Goal: Task Accomplishment & Management: Manage account settings

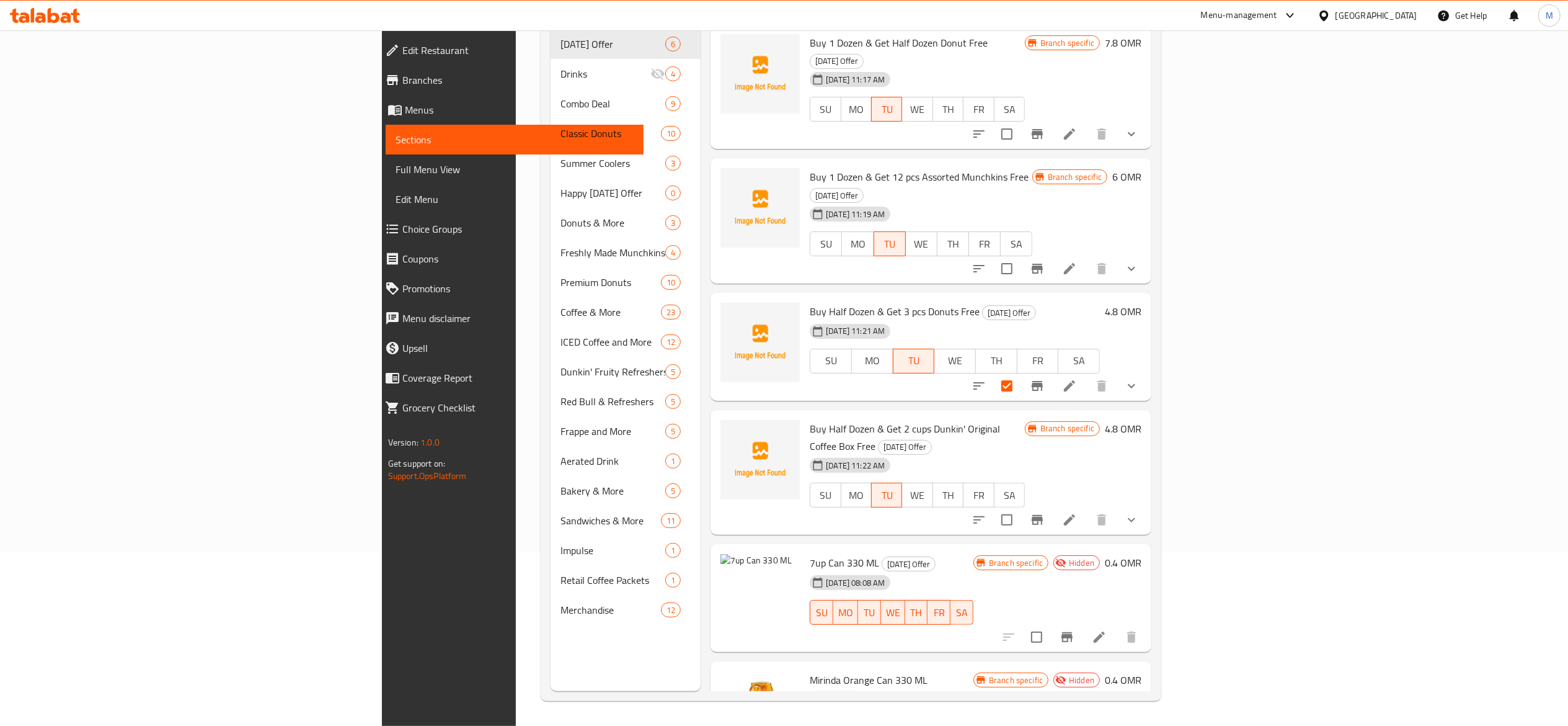
scroll to position [6, 0]
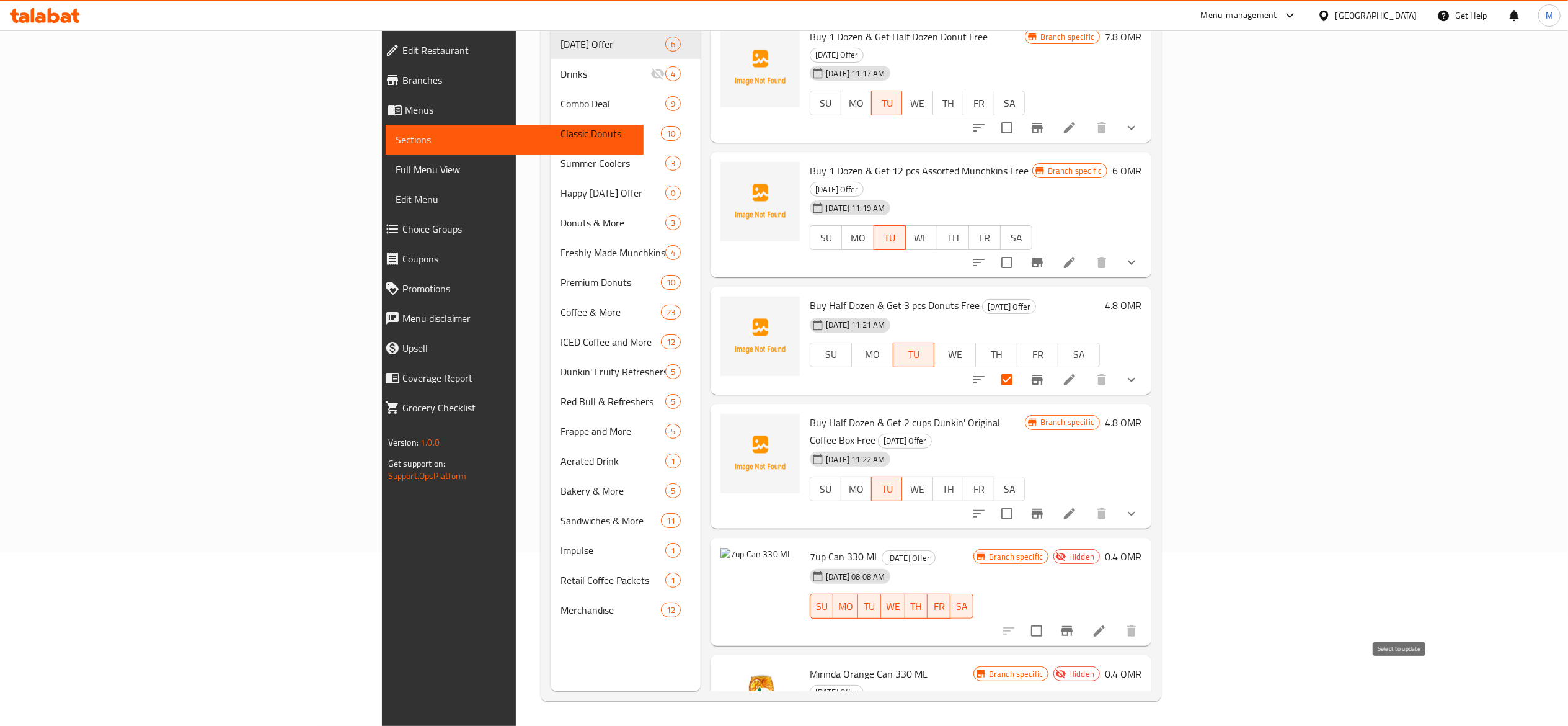
checkbox input "true"
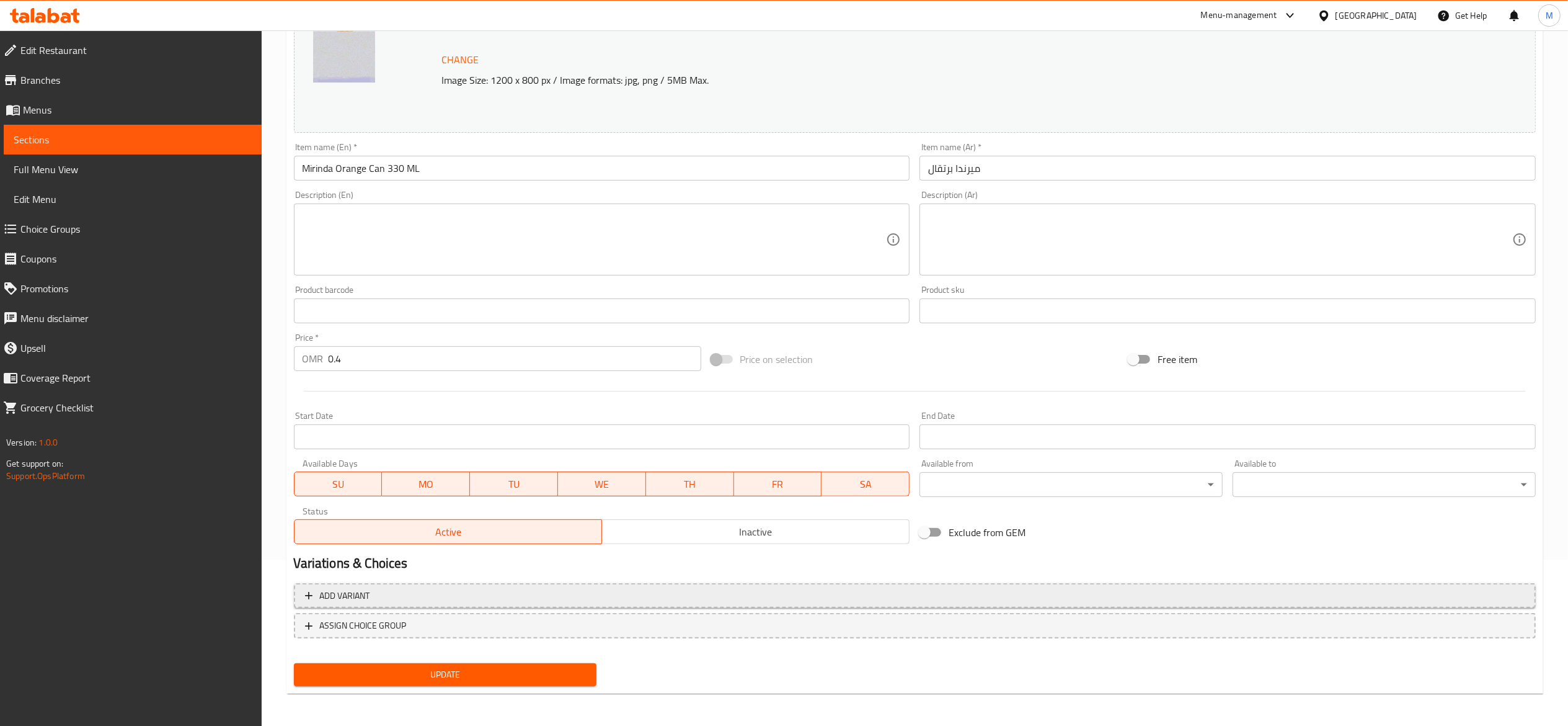
scroll to position [167, 0]
click at [38, 102] on span "Menus" at bounding box center [137, 109] width 229 height 15
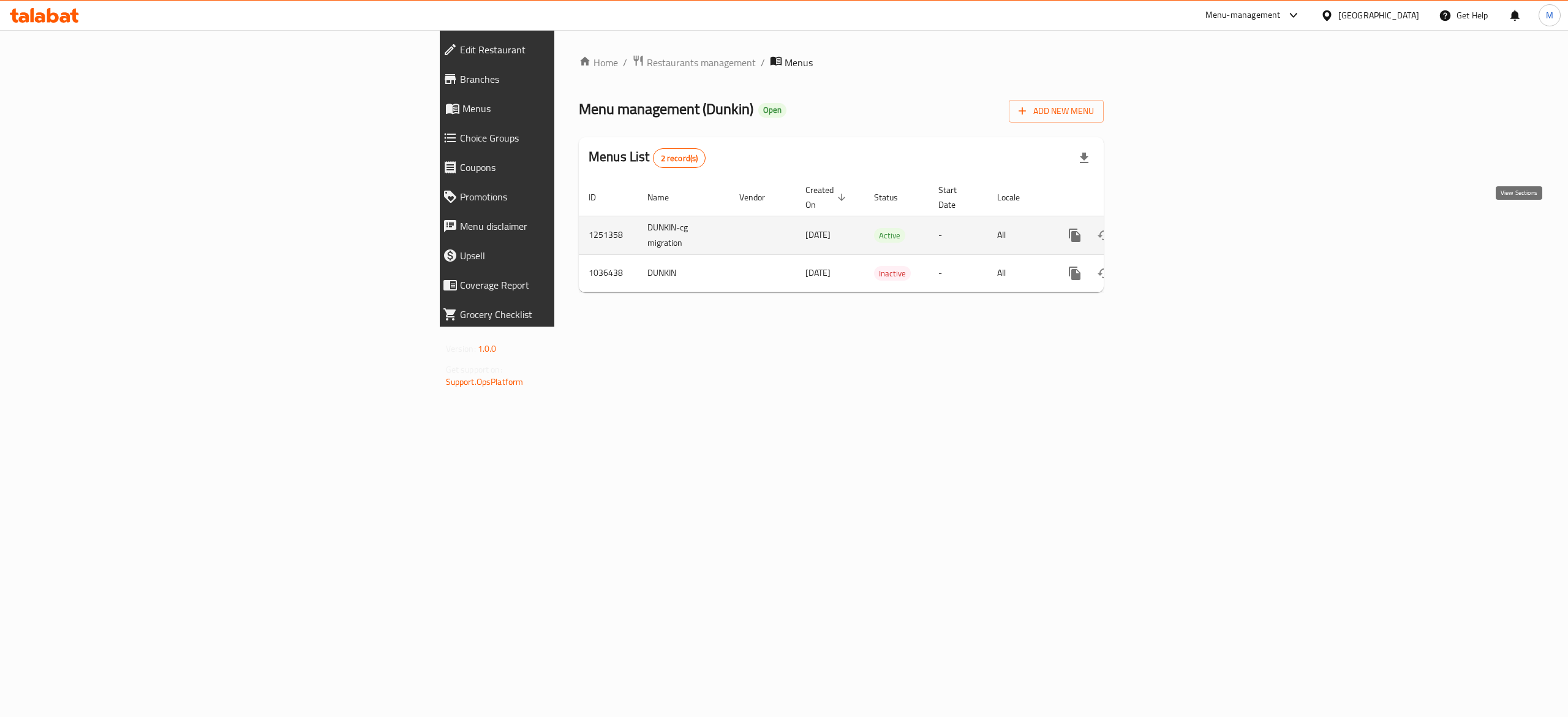
click at [1170, 228] on icon "enhanced table" at bounding box center [1163, 235] width 14 height 14
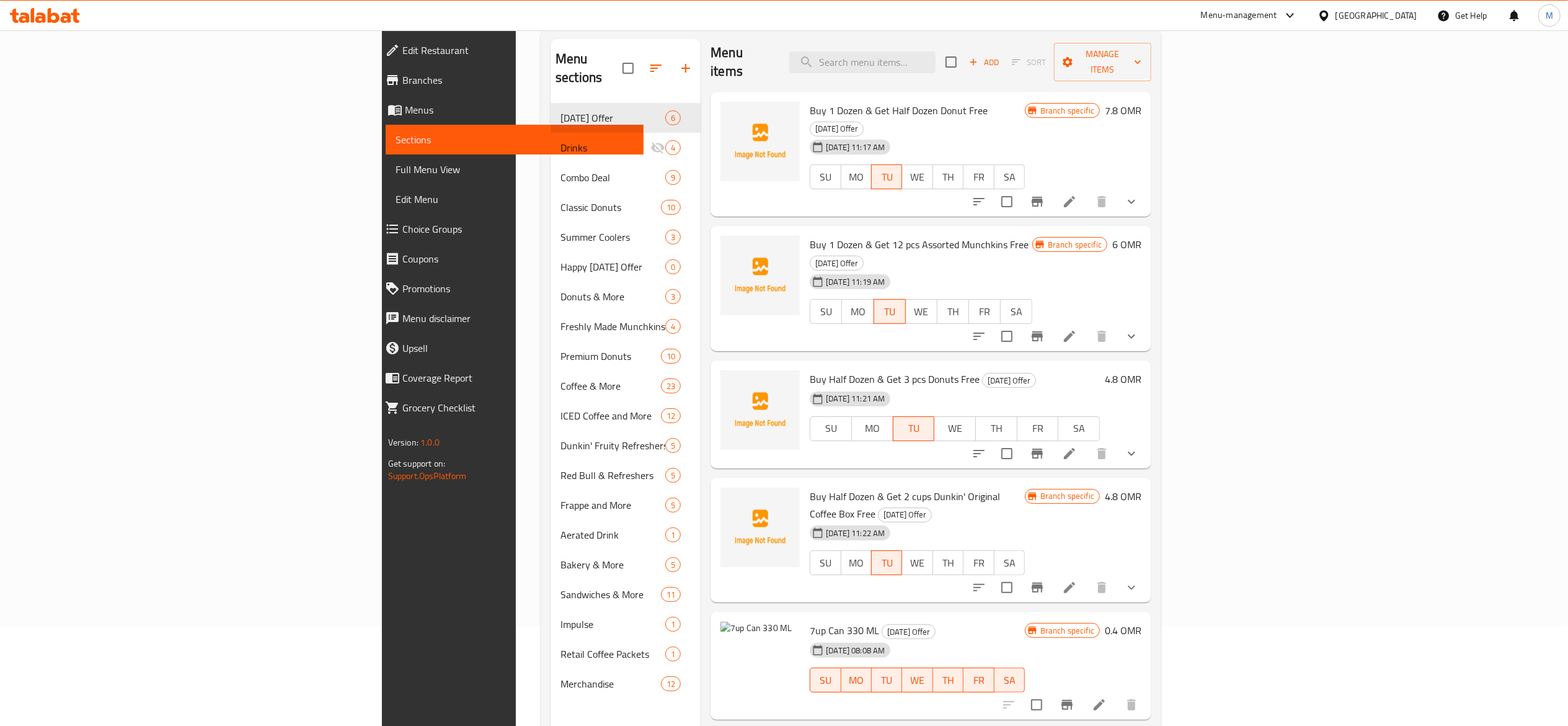
scroll to position [174, 0]
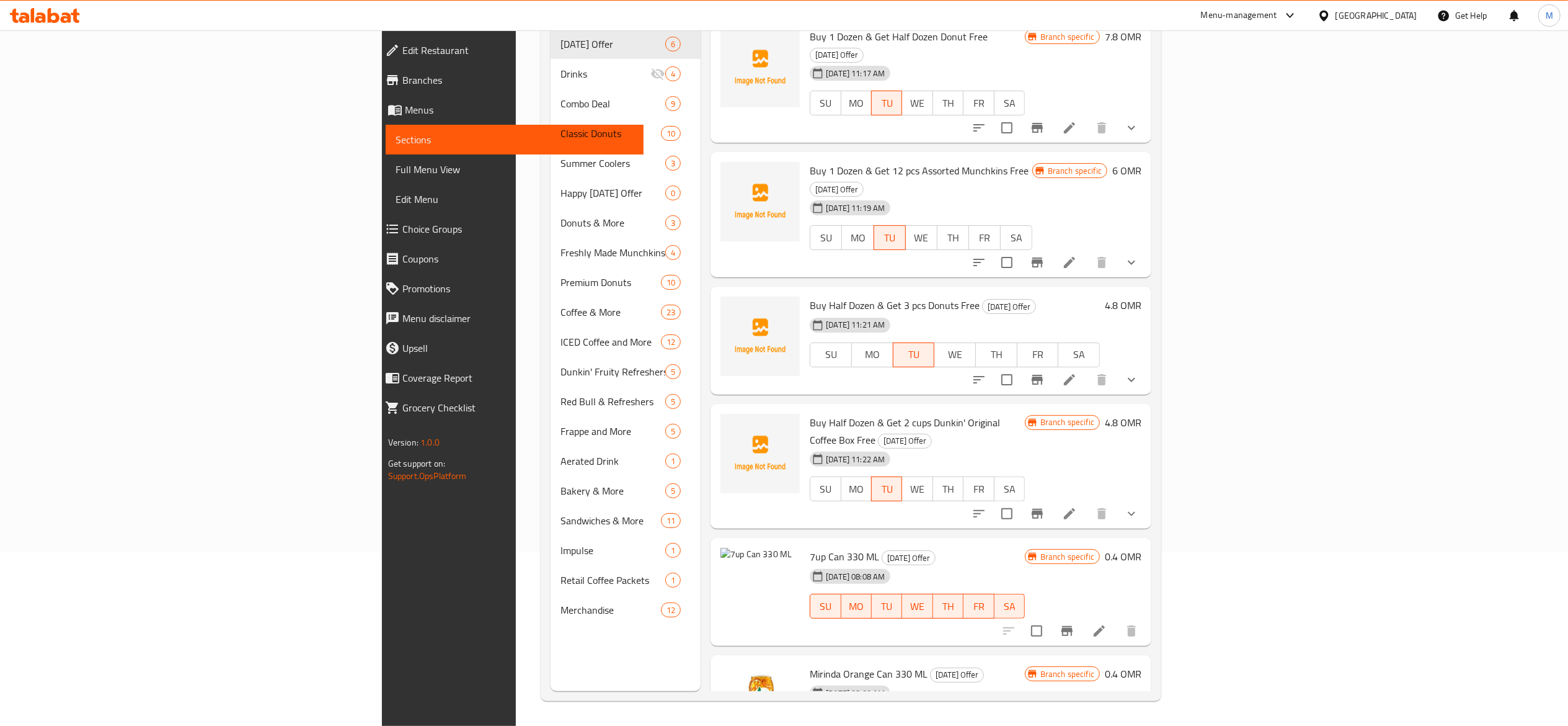
click at [1147, 616] on div at bounding box center [1071, 631] width 153 height 30
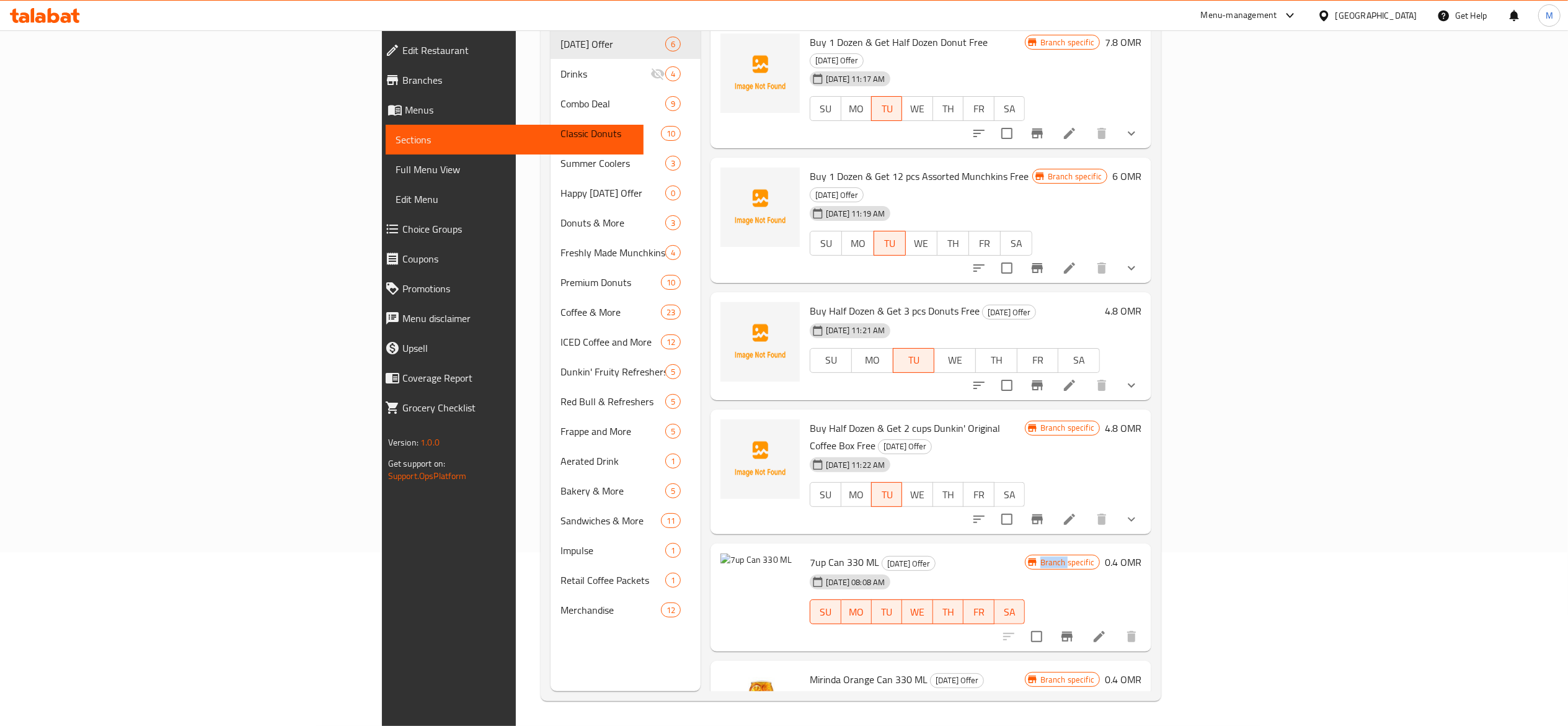
scroll to position [0, 0]
click at [1142, 554] on div "Branch specific 0.4 OMR" at bounding box center [1083, 598] width 116 height 88
click at [1050, 624] on input "checkbox" at bounding box center [1037, 637] width 26 height 26
checkbox input "true"
click at [1107, 630] on icon at bounding box center [1099, 637] width 15 height 15
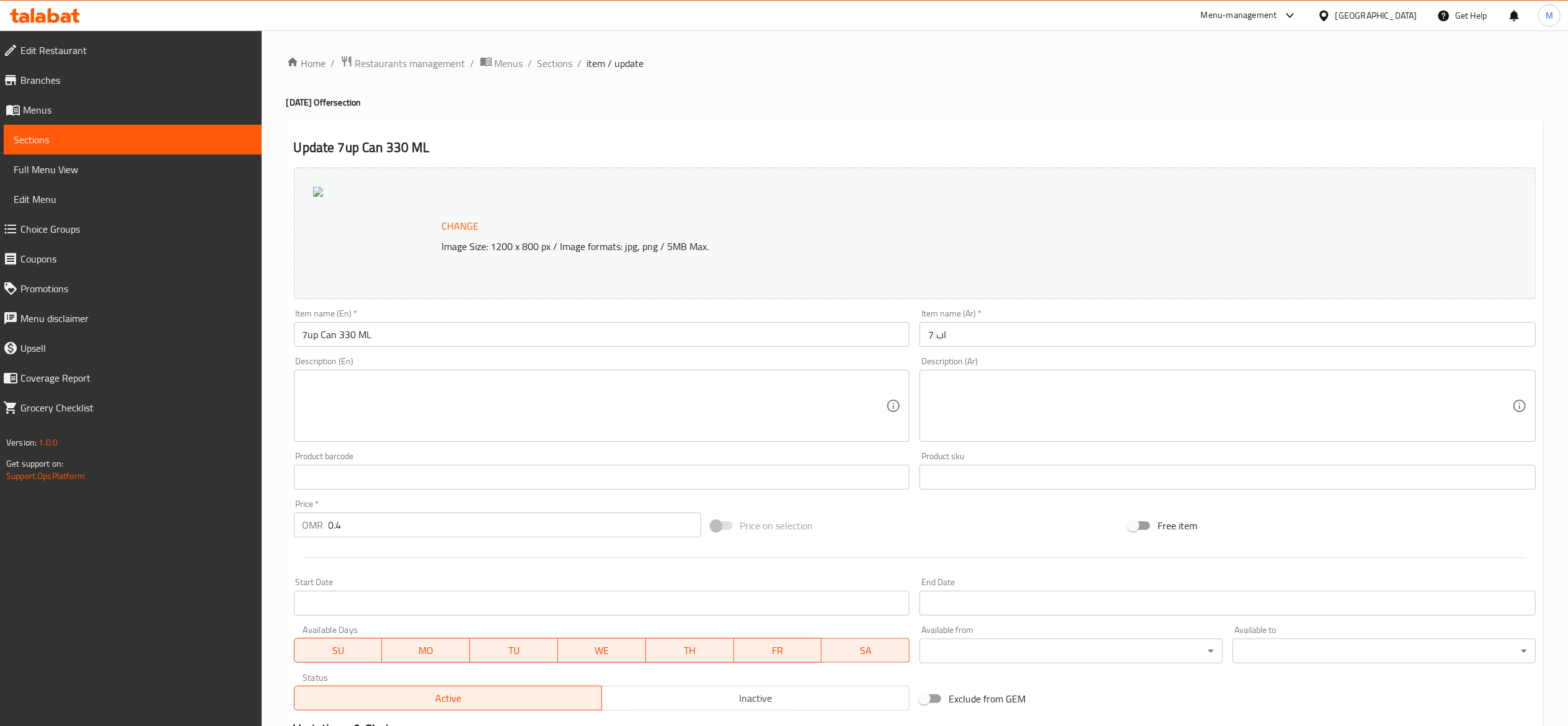
scroll to position [167, 0]
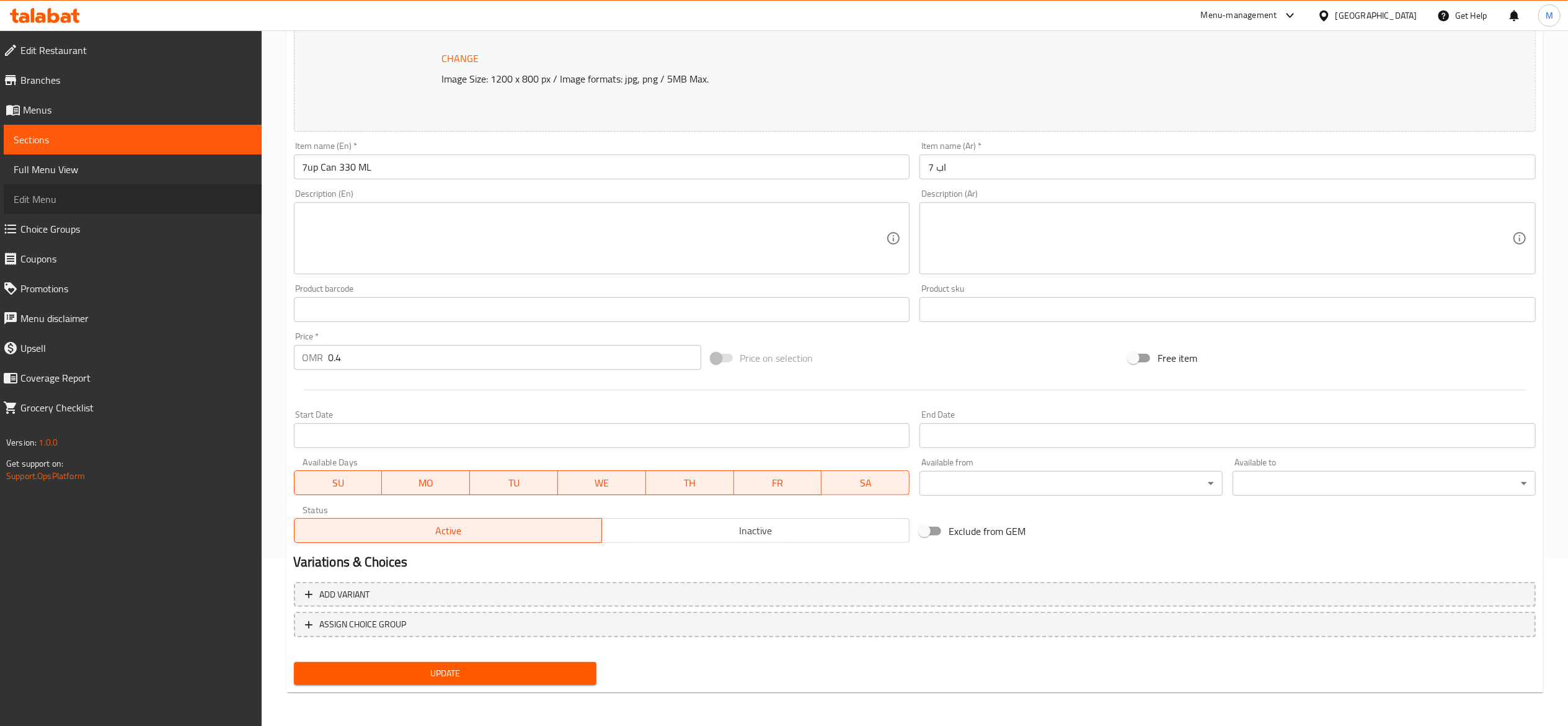
click at [58, 201] on span "Edit Menu" at bounding box center [132, 199] width 238 height 15
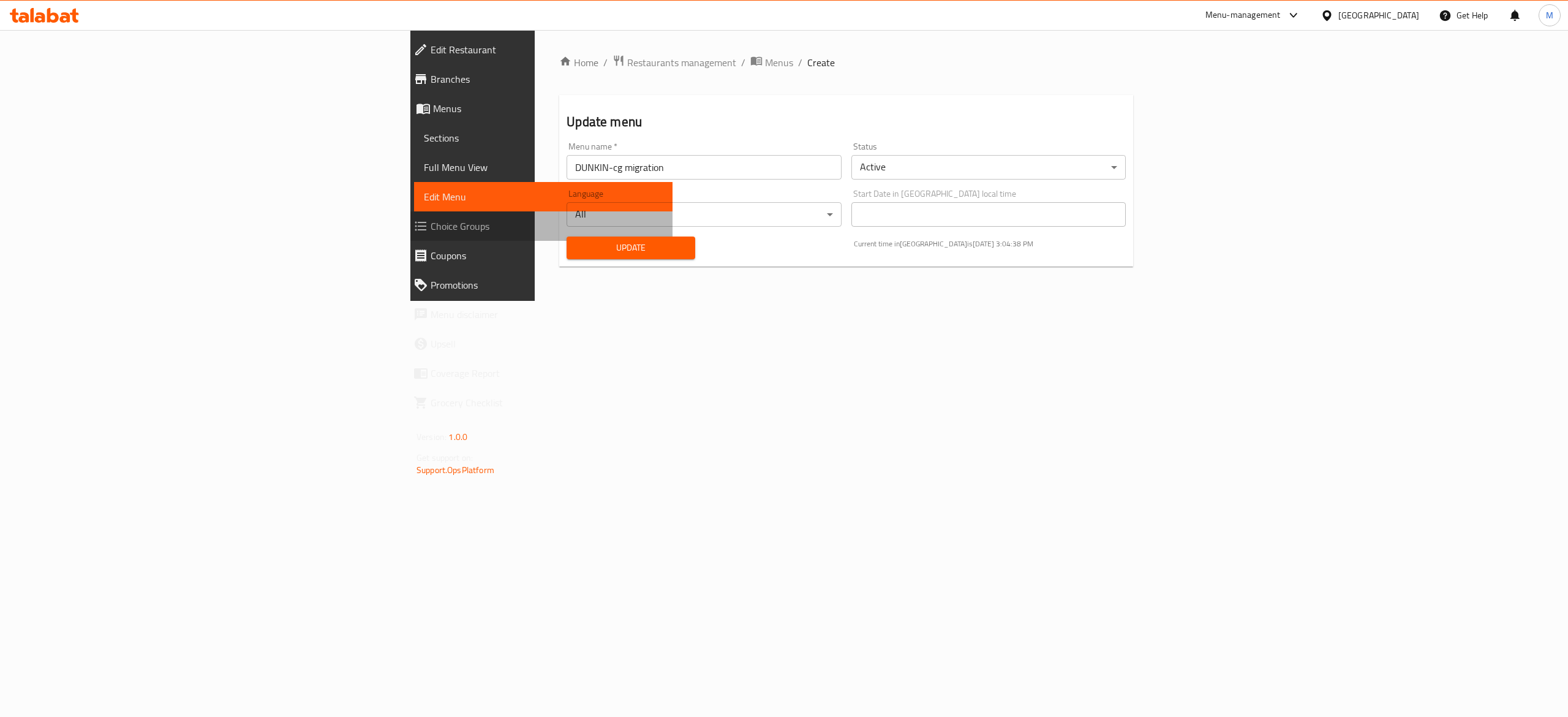
click at [430, 221] on span "Choice Groups" at bounding box center [546, 226] width 232 height 14
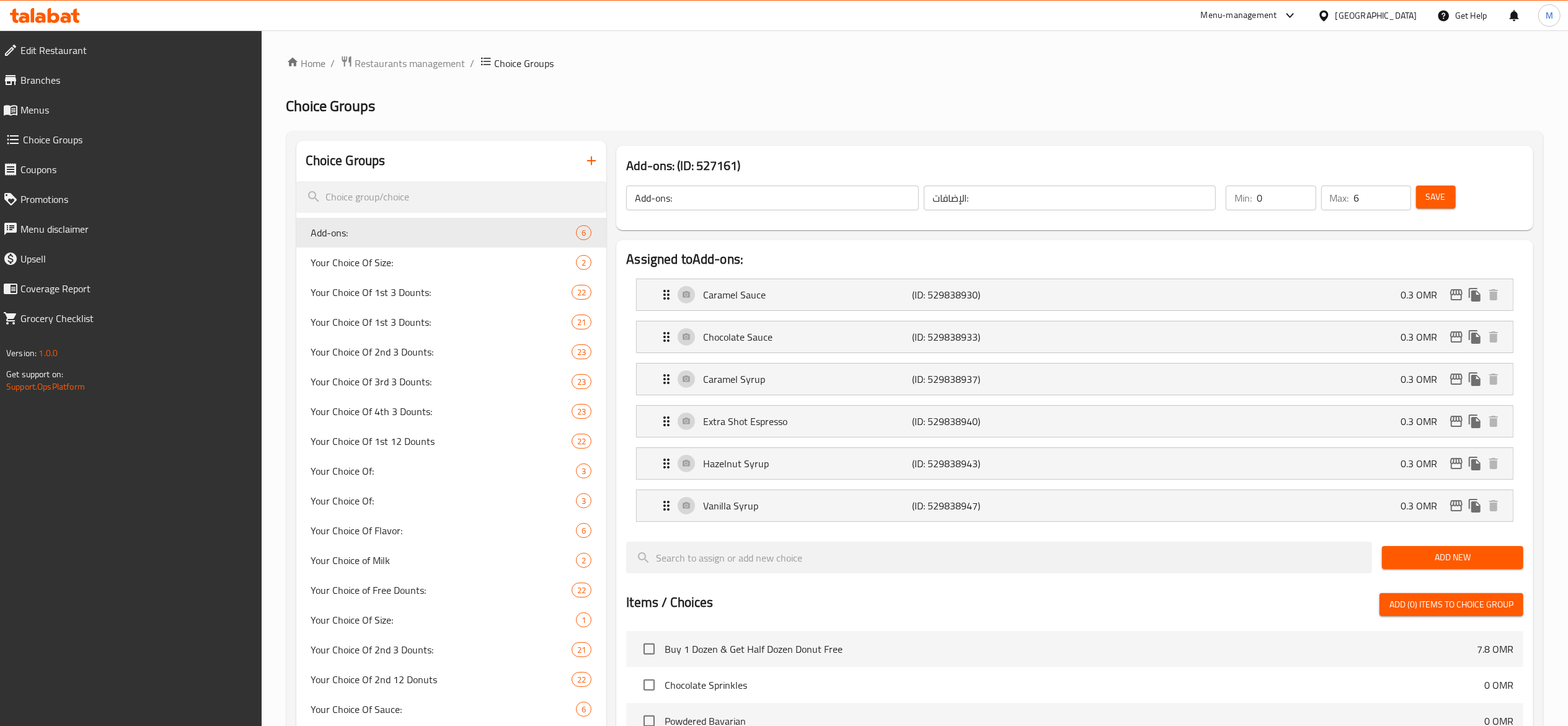
click at [107, 88] on link "Branches" at bounding box center [127, 80] width 268 height 30
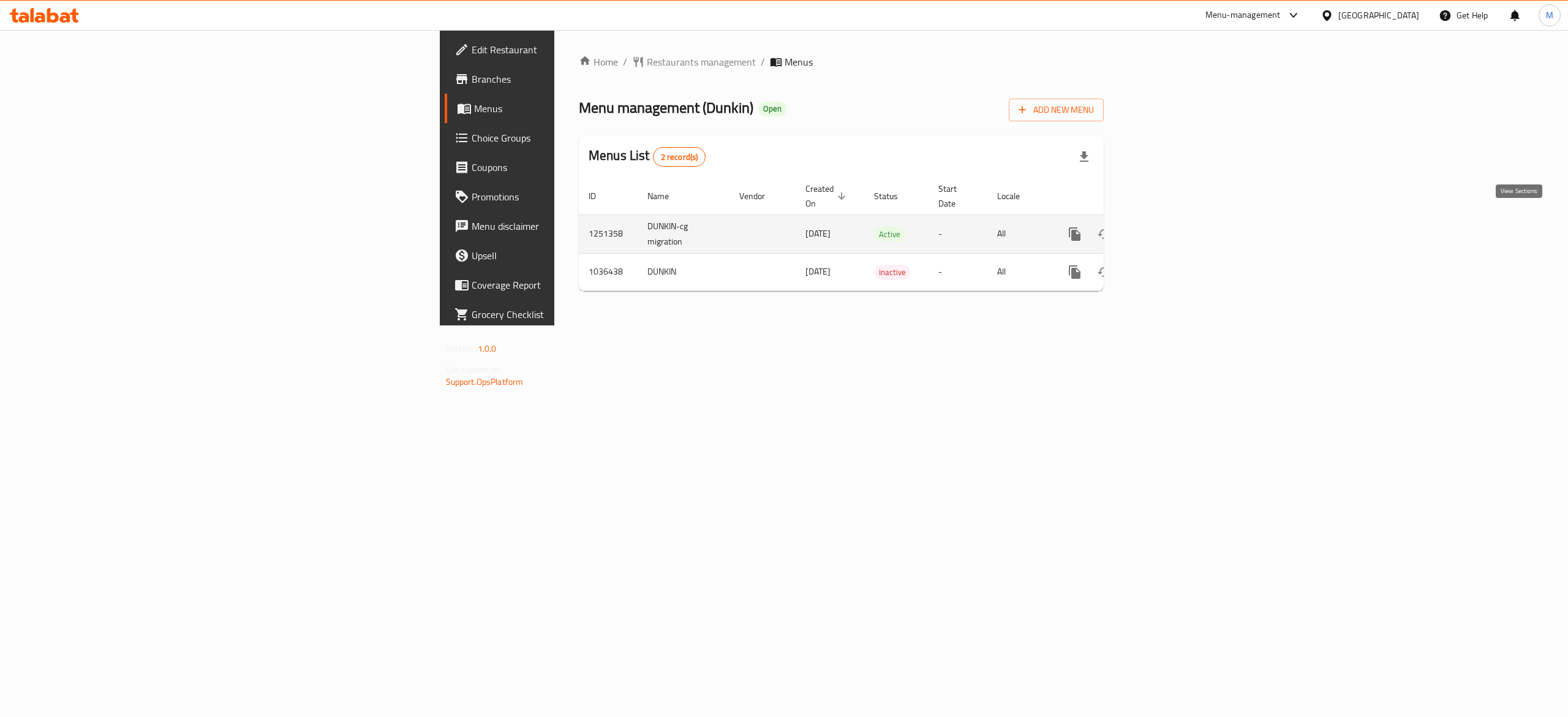
click at [1170, 227] on icon "enhanced table" at bounding box center [1163, 234] width 14 height 14
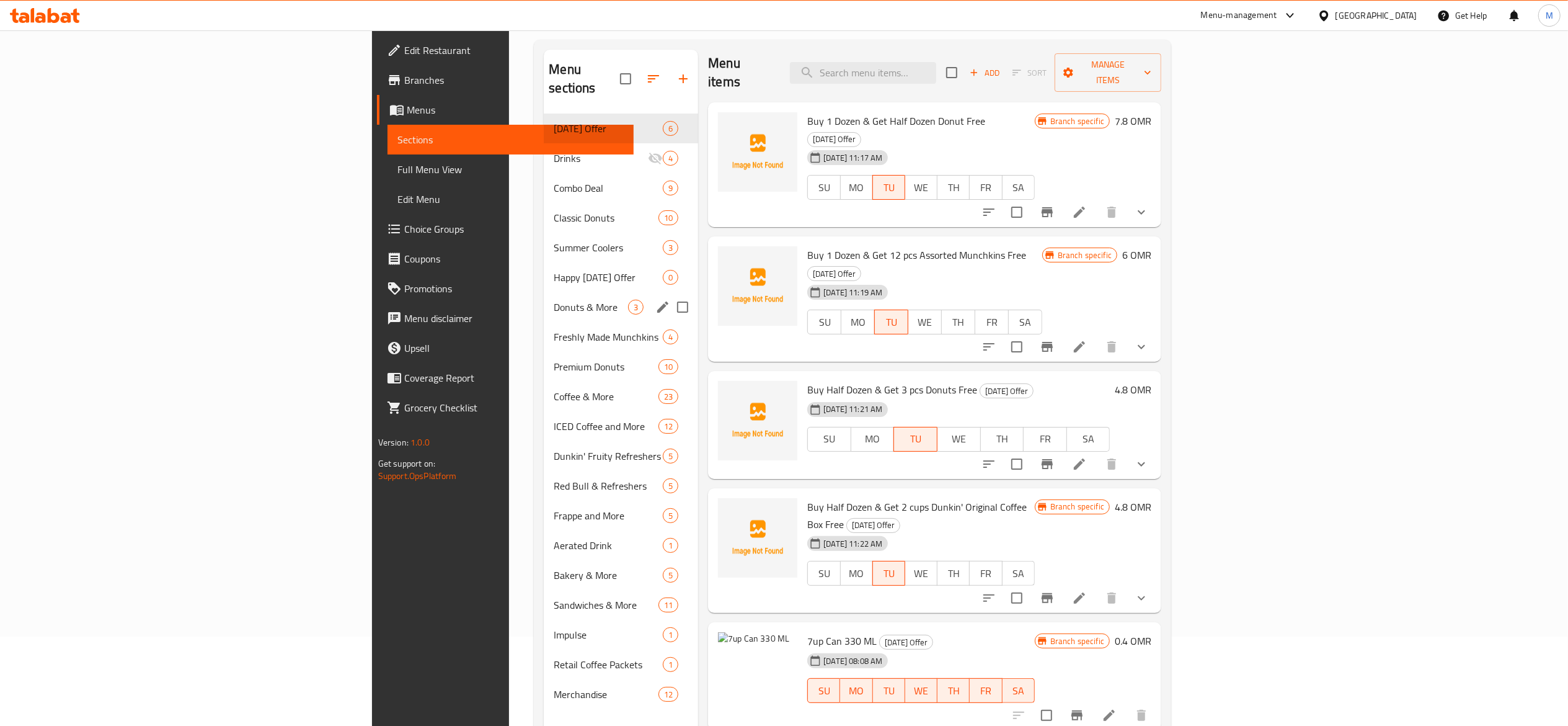
scroll to position [50, 0]
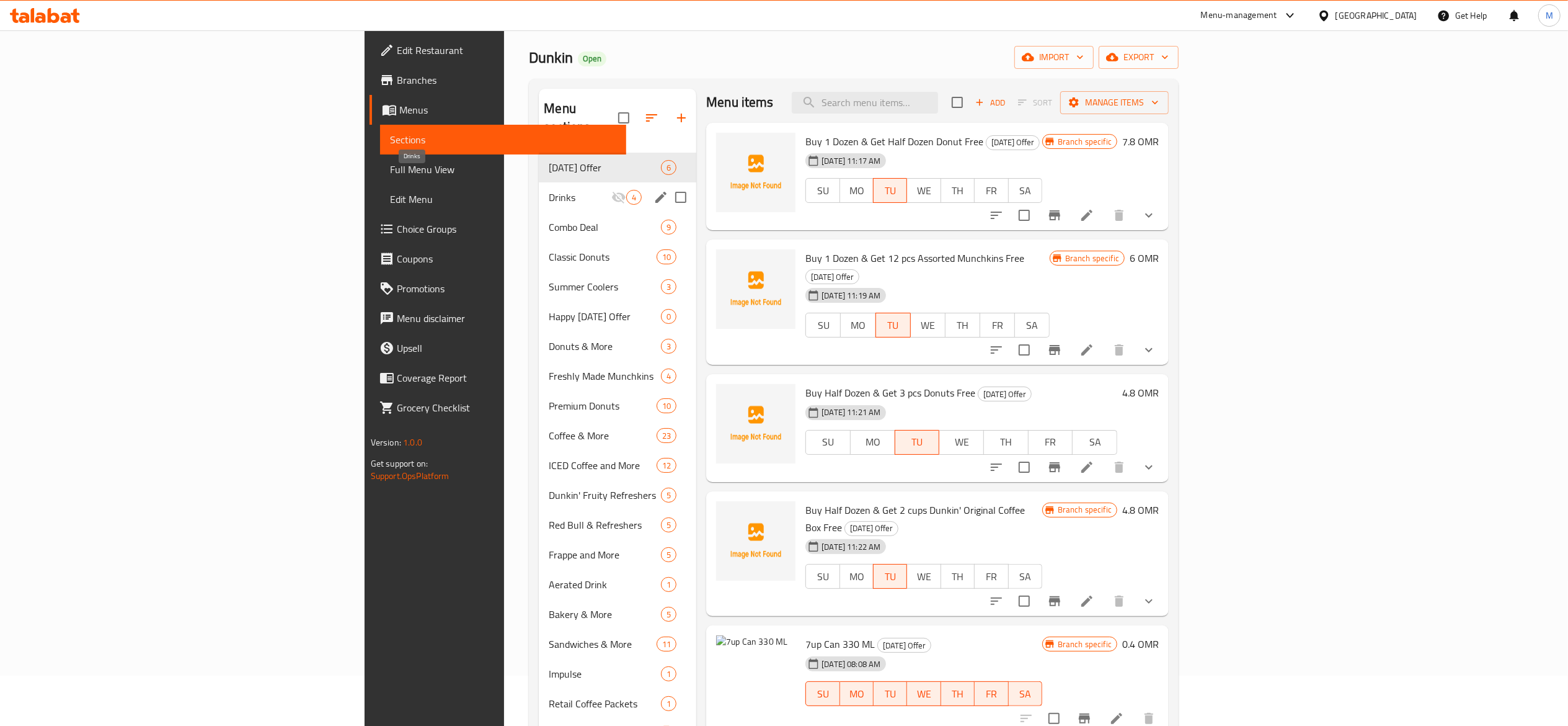
click at [549, 190] on span "Drinks" at bounding box center [580, 197] width 62 height 15
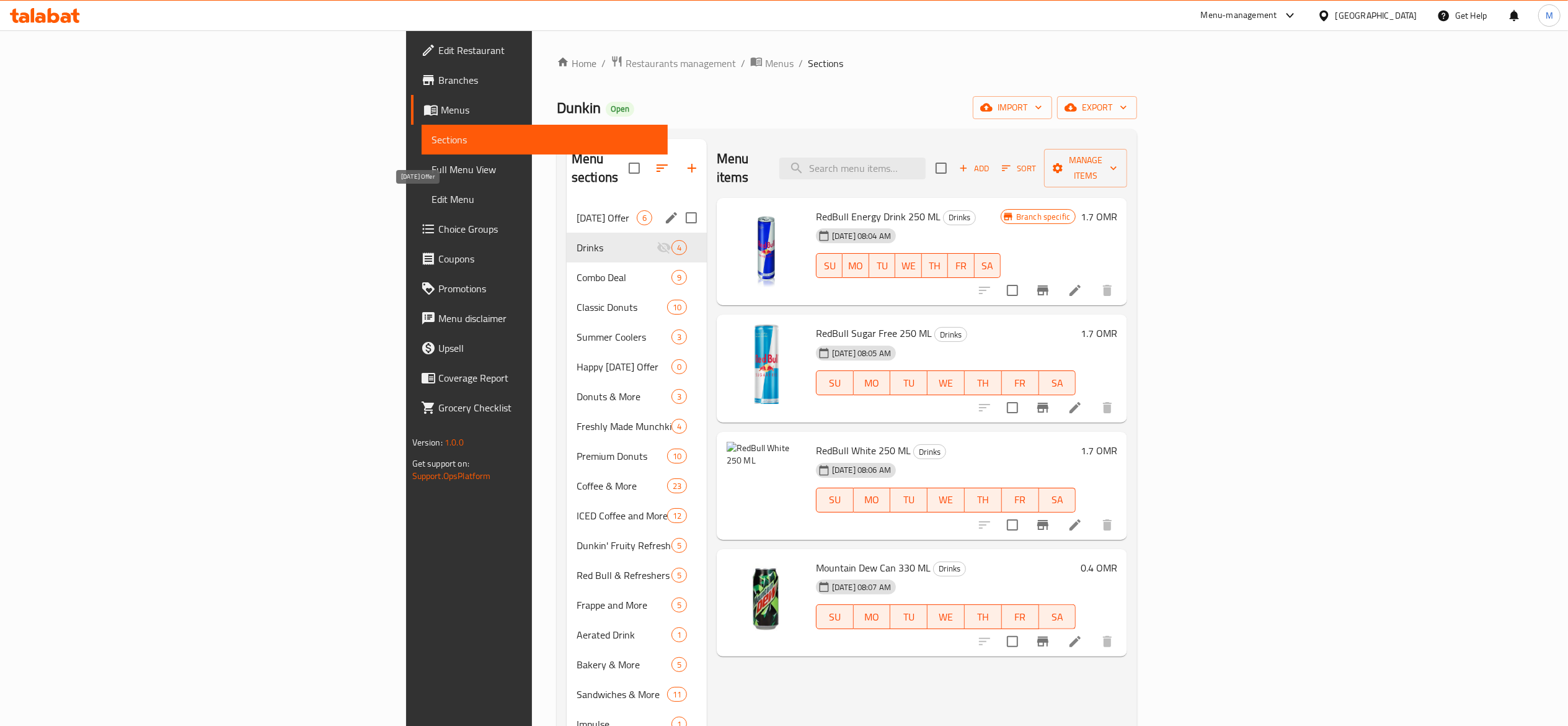
click at [577, 210] on span "[DATE] Offer" at bounding box center [607, 217] width 60 height 15
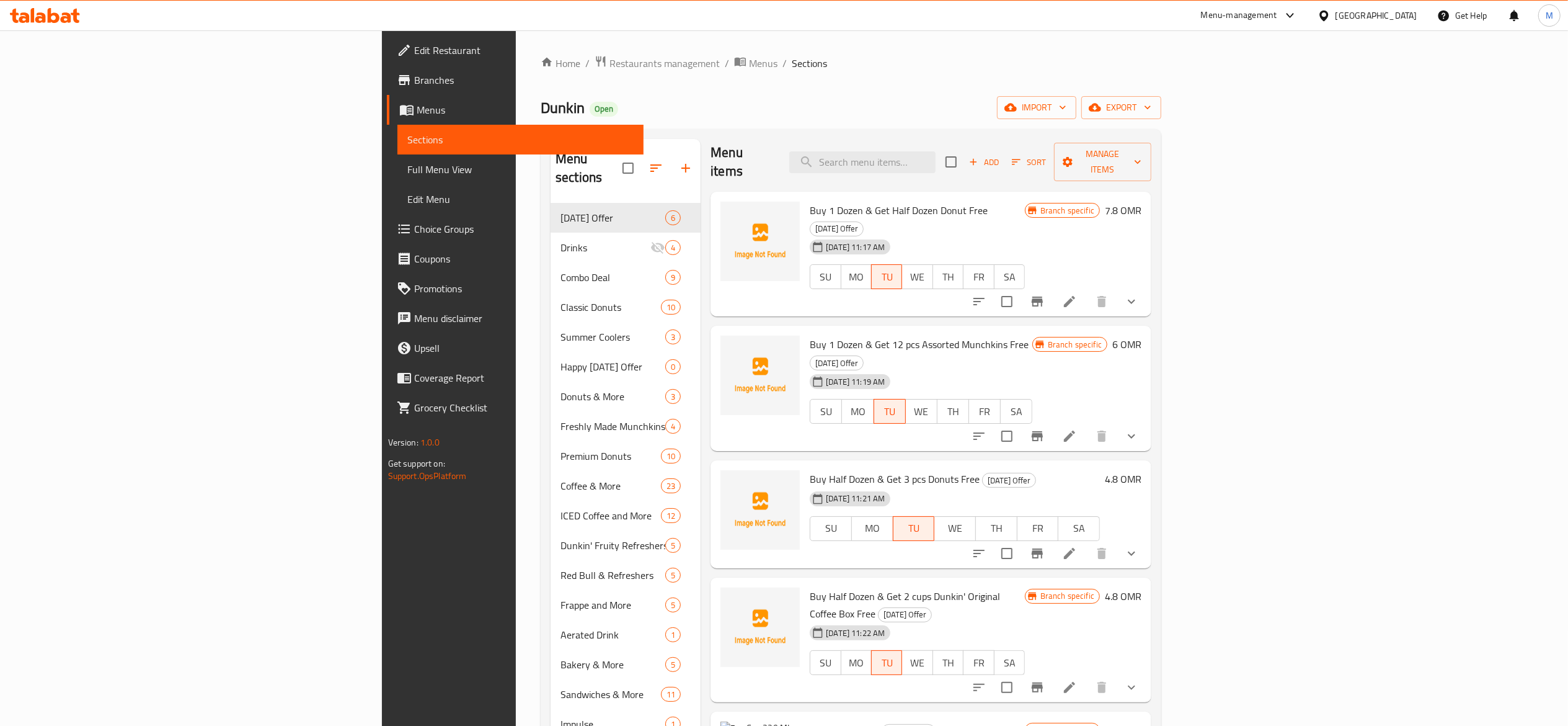
scroll to position [174, 0]
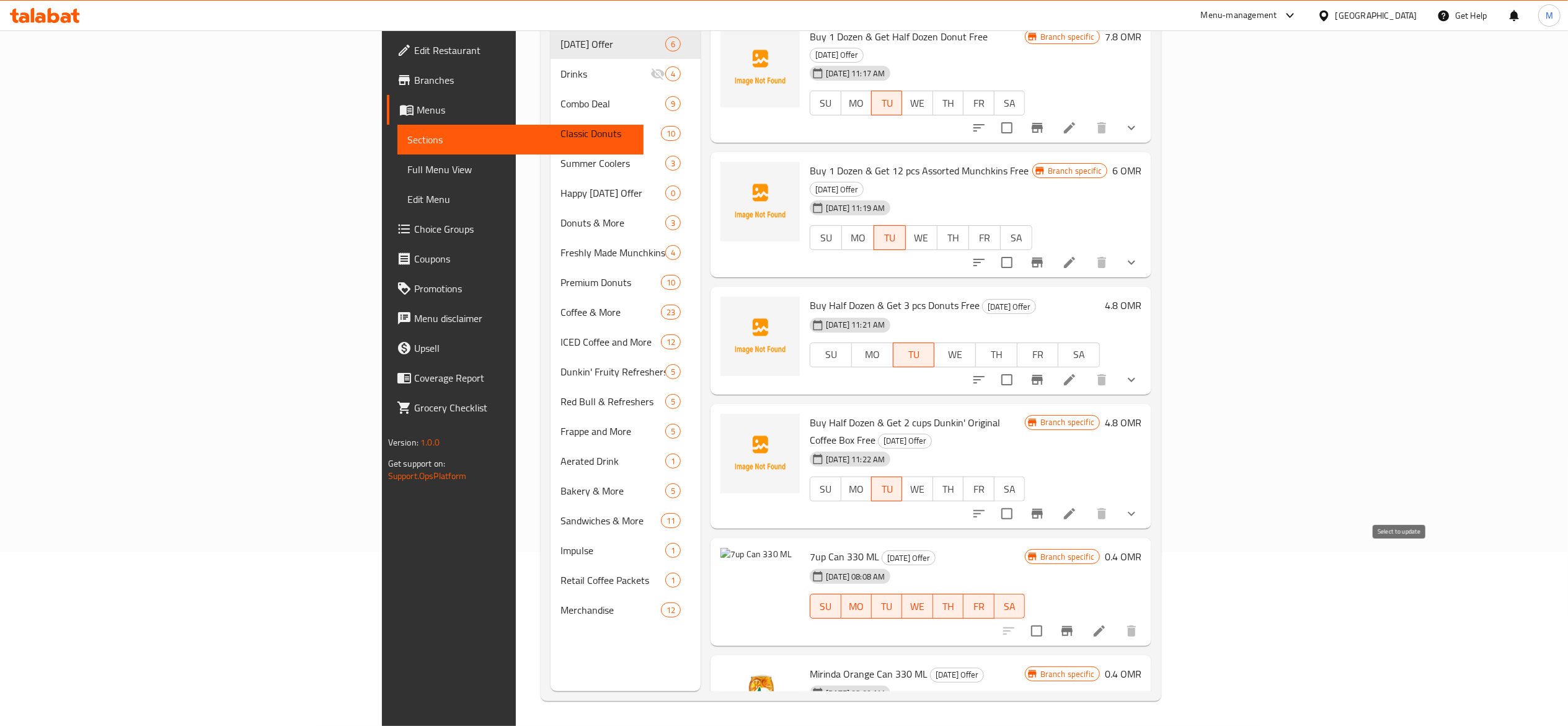
click at [1050, 618] on input "checkbox" at bounding box center [1037, 631] width 26 height 26
checkbox input "true"
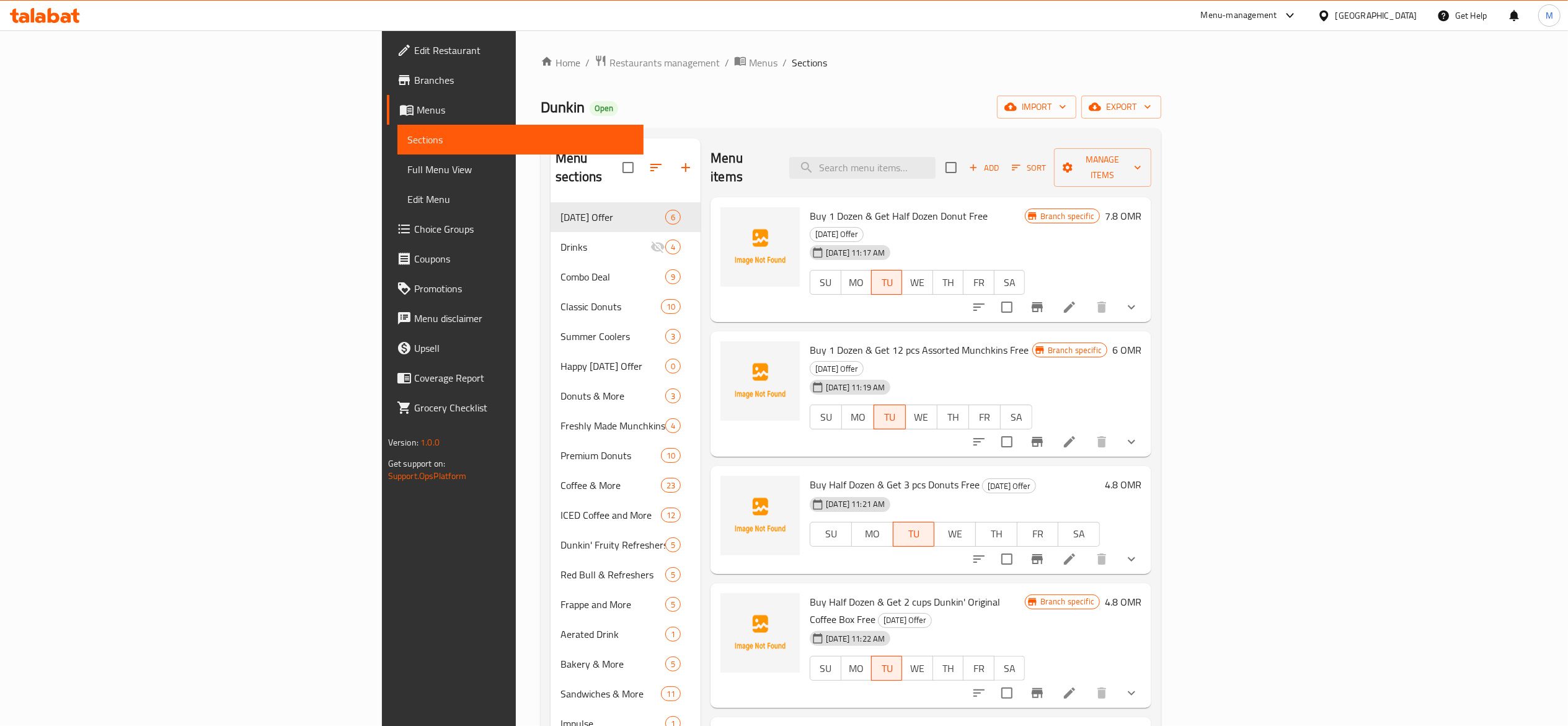
scroll to position [0, 0]
click at [1021, 165] on icon "button" at bounding box center [1016, 168] width 9 height 6
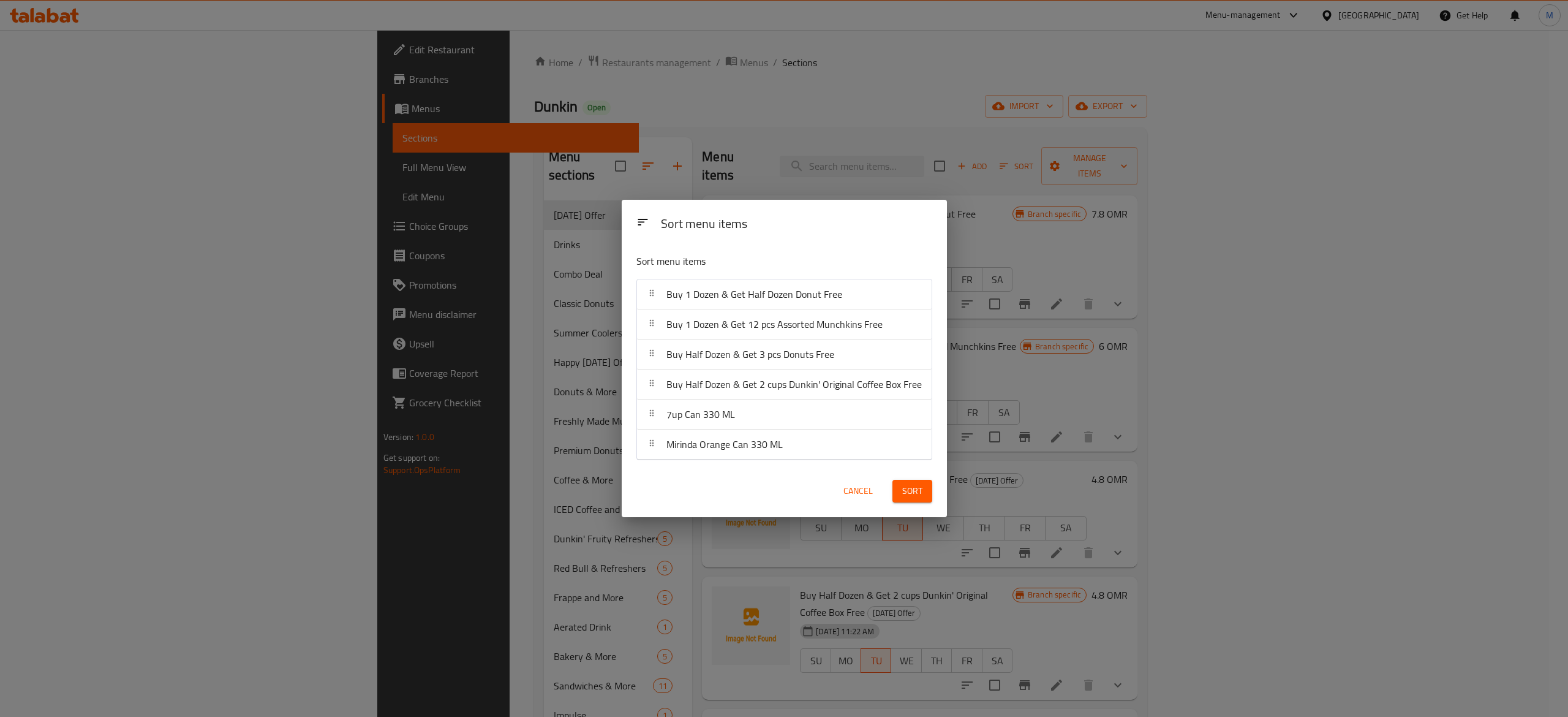
click at [1278, 194] on div "Sort menu items Sort menu items Buy 1 Dozen & Get Half Dozen Donut Free Buy 1 D…" at bounding box center [784, 358] width 1568 height 717
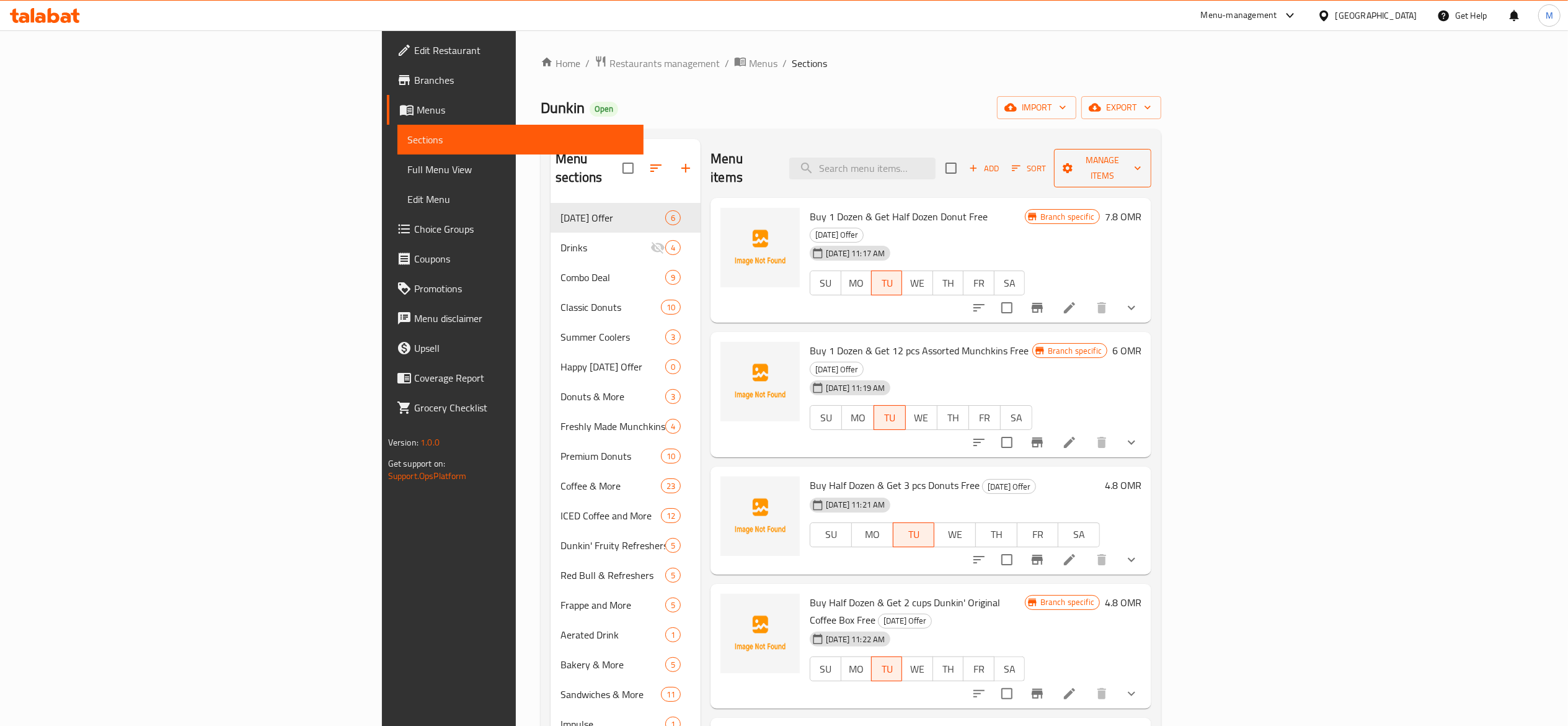
click at [1142, 159] on span "Manage items" at bounding box center [1103, 168] width 78 height 31
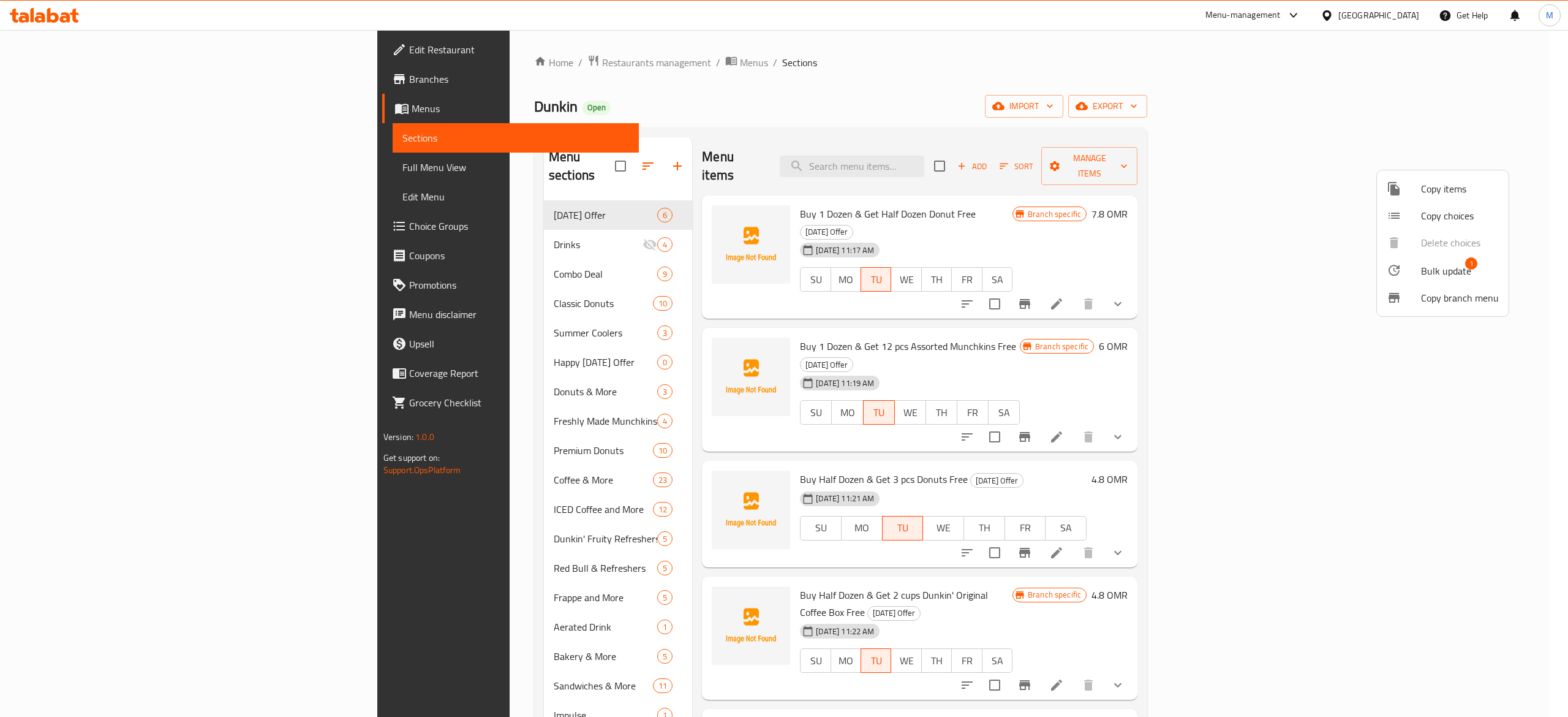
click at [1141, 166] on div at bounding box center [784, 358] width 1568 height 717
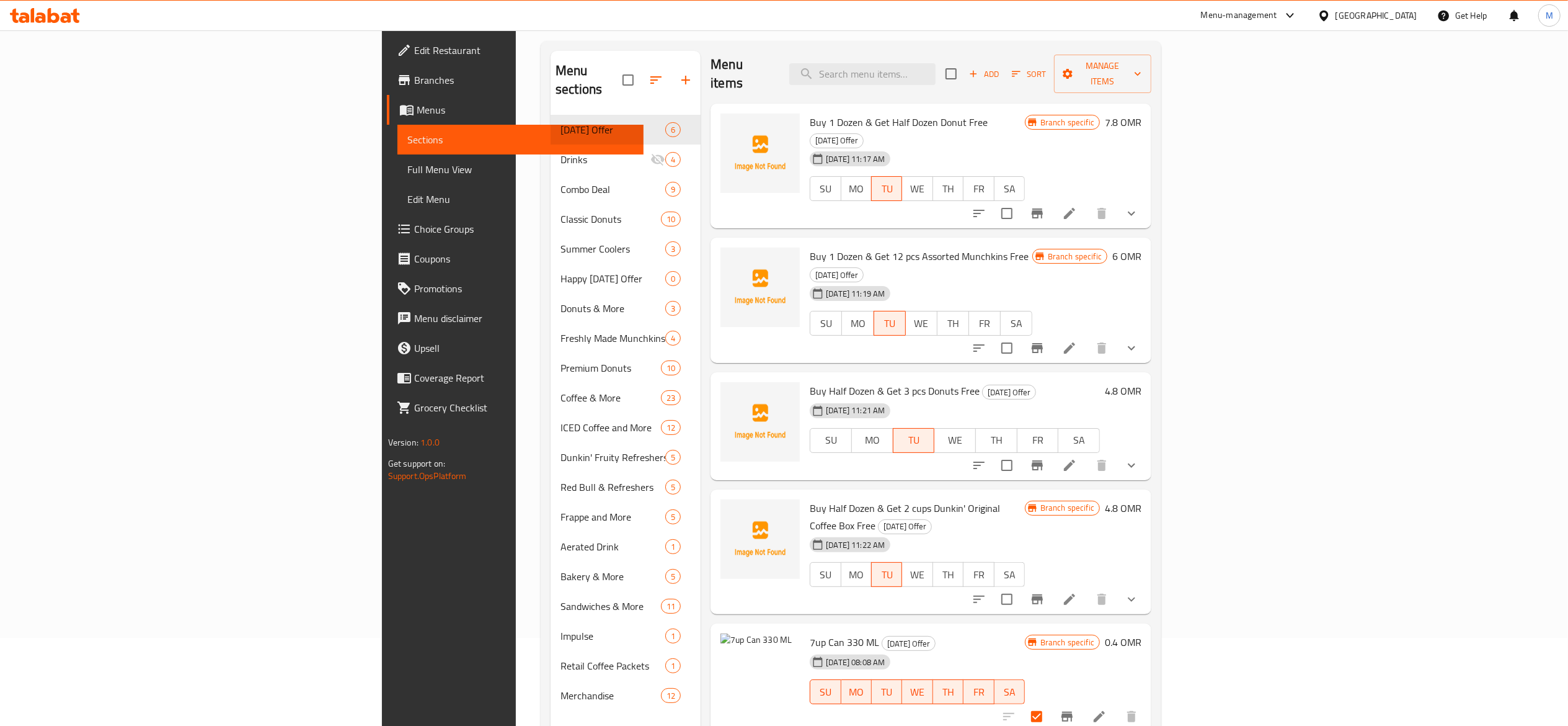
scroll to position [174, 0]
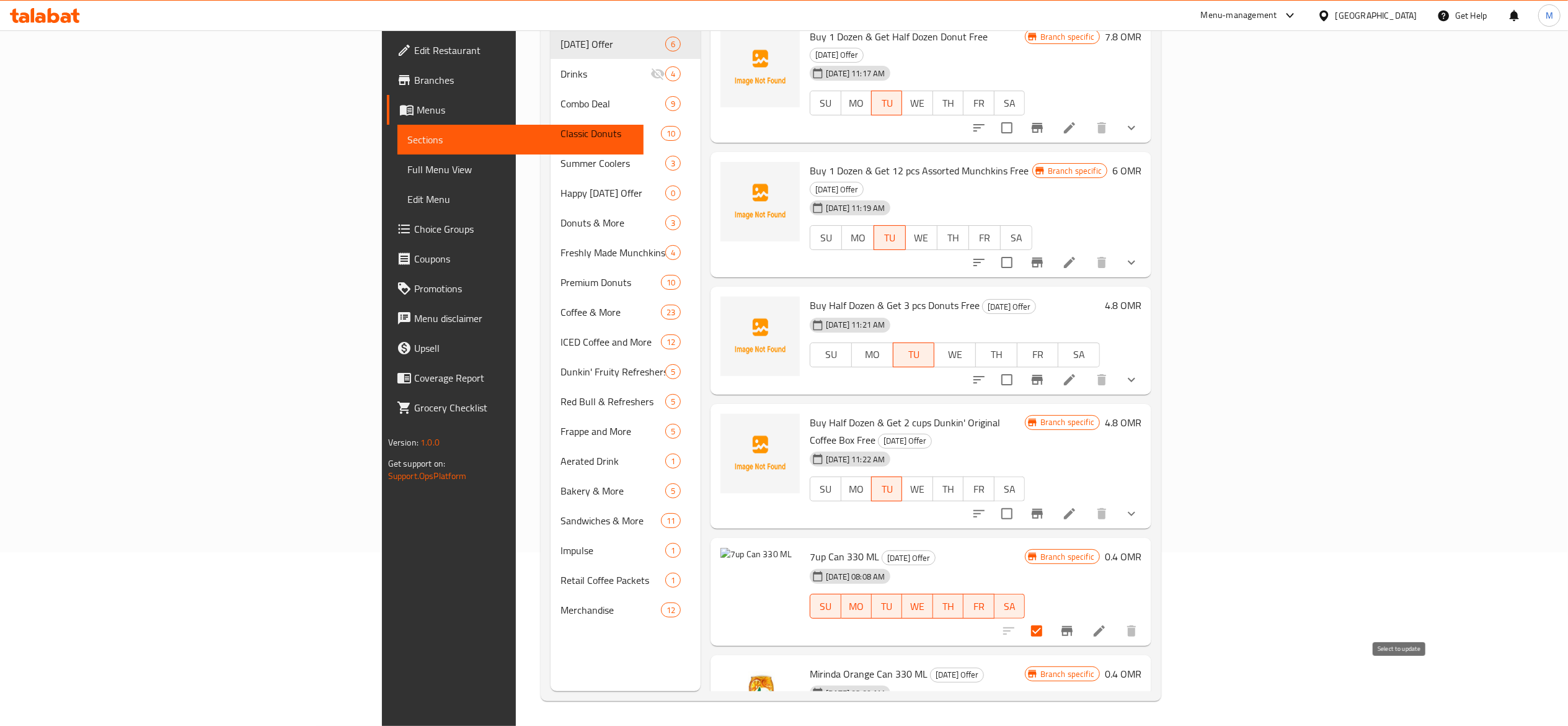
checkbox input "true"
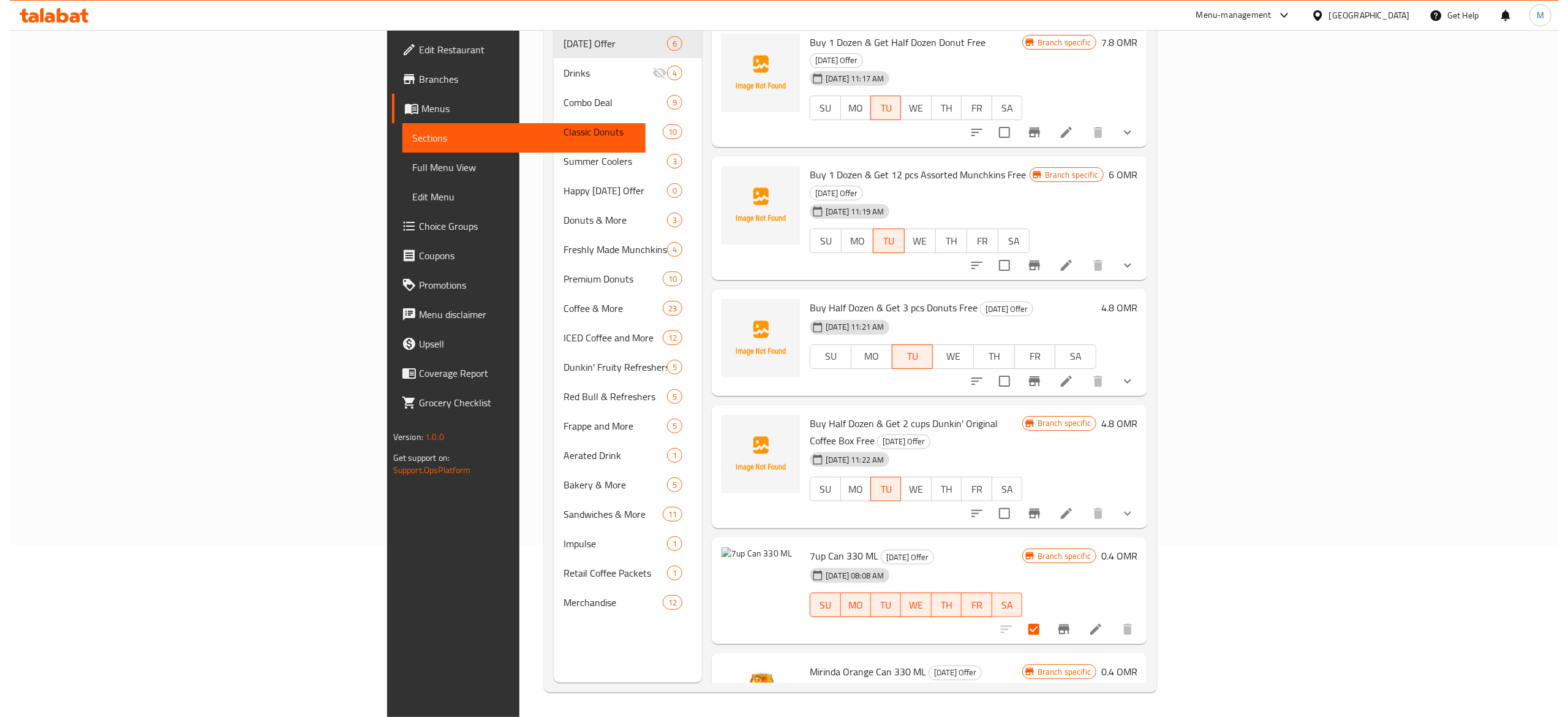
scroll to position [0, 0]
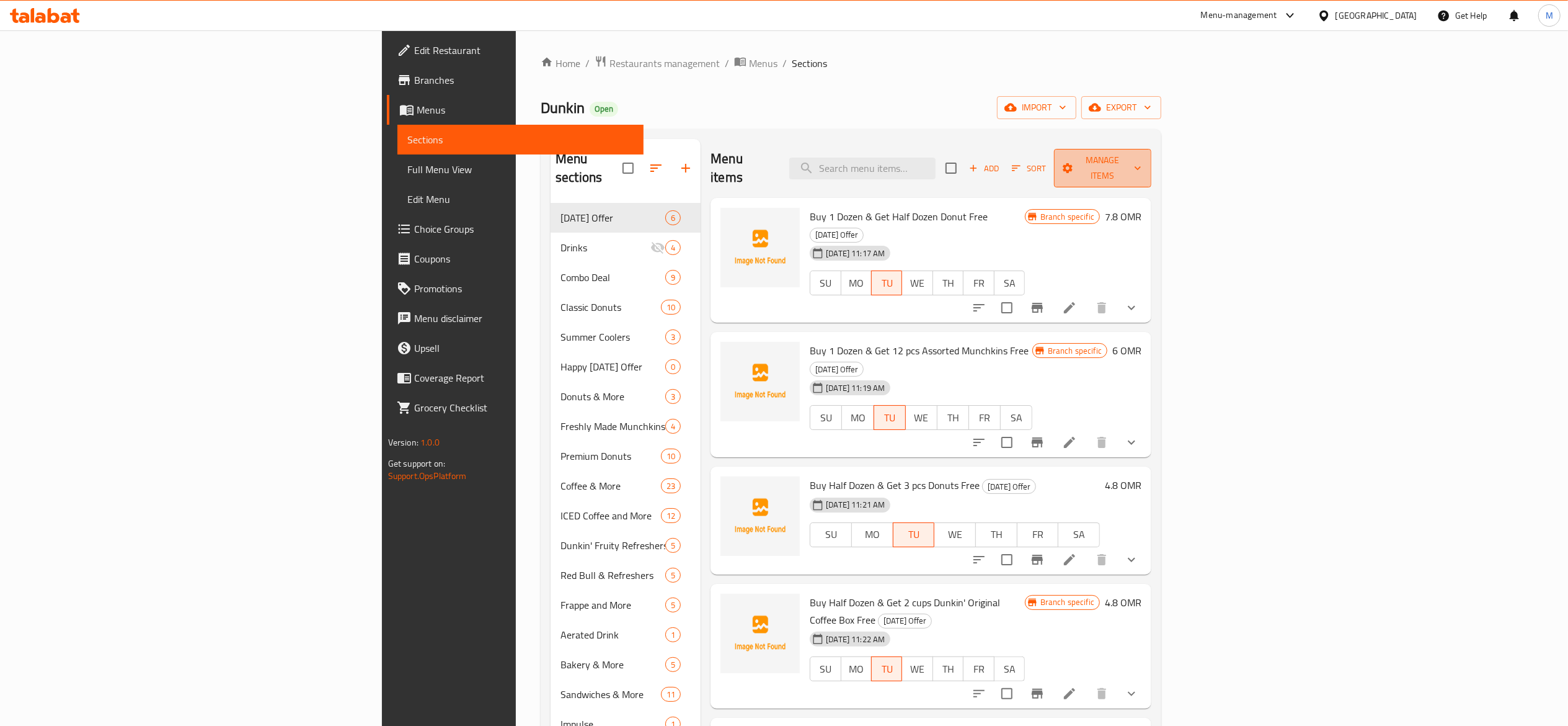
click at [1142, 160] on span "Manage items" at bounding box center [1103, 168] width 78 height 31
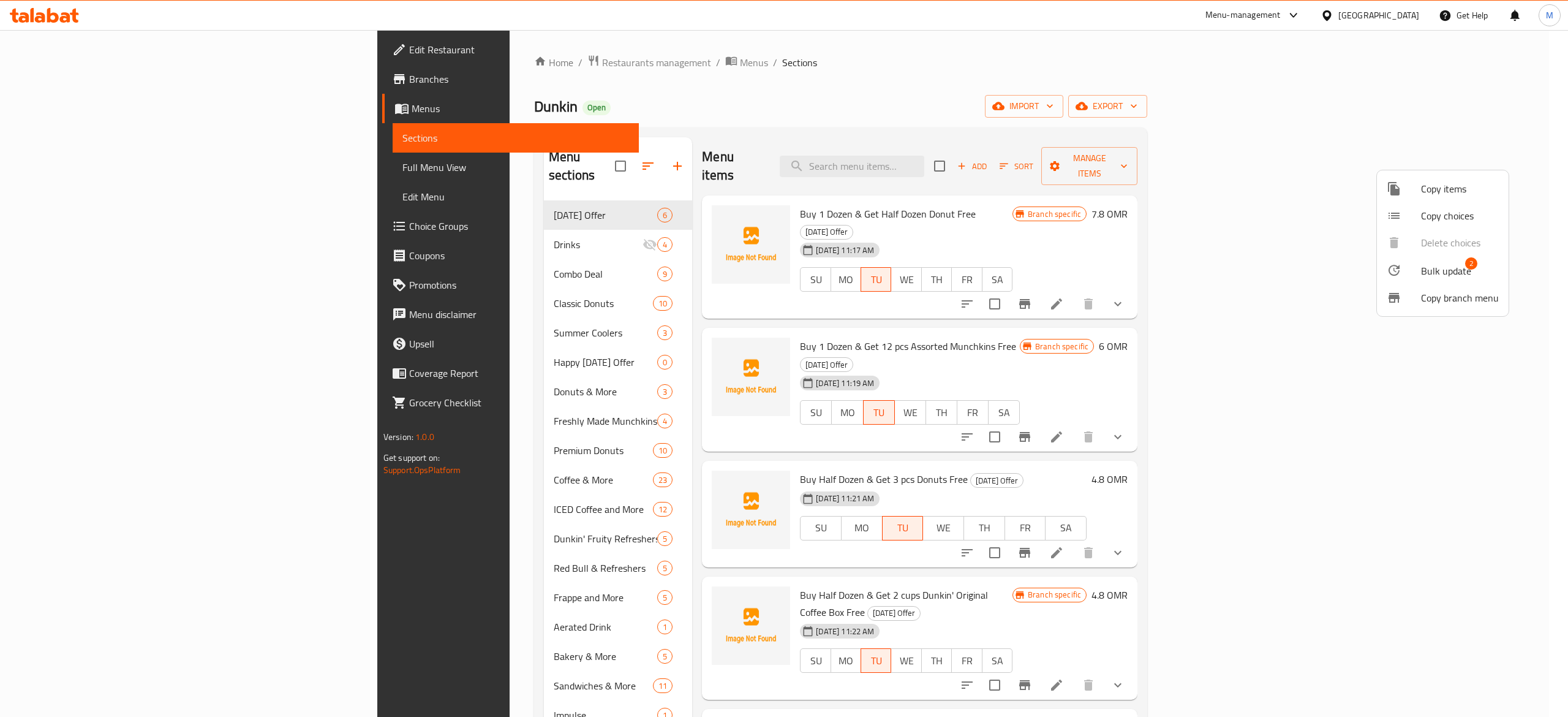
click at [1424, 194] on span "Copy items" at bounding box center [1460, 189] width 78 height 14
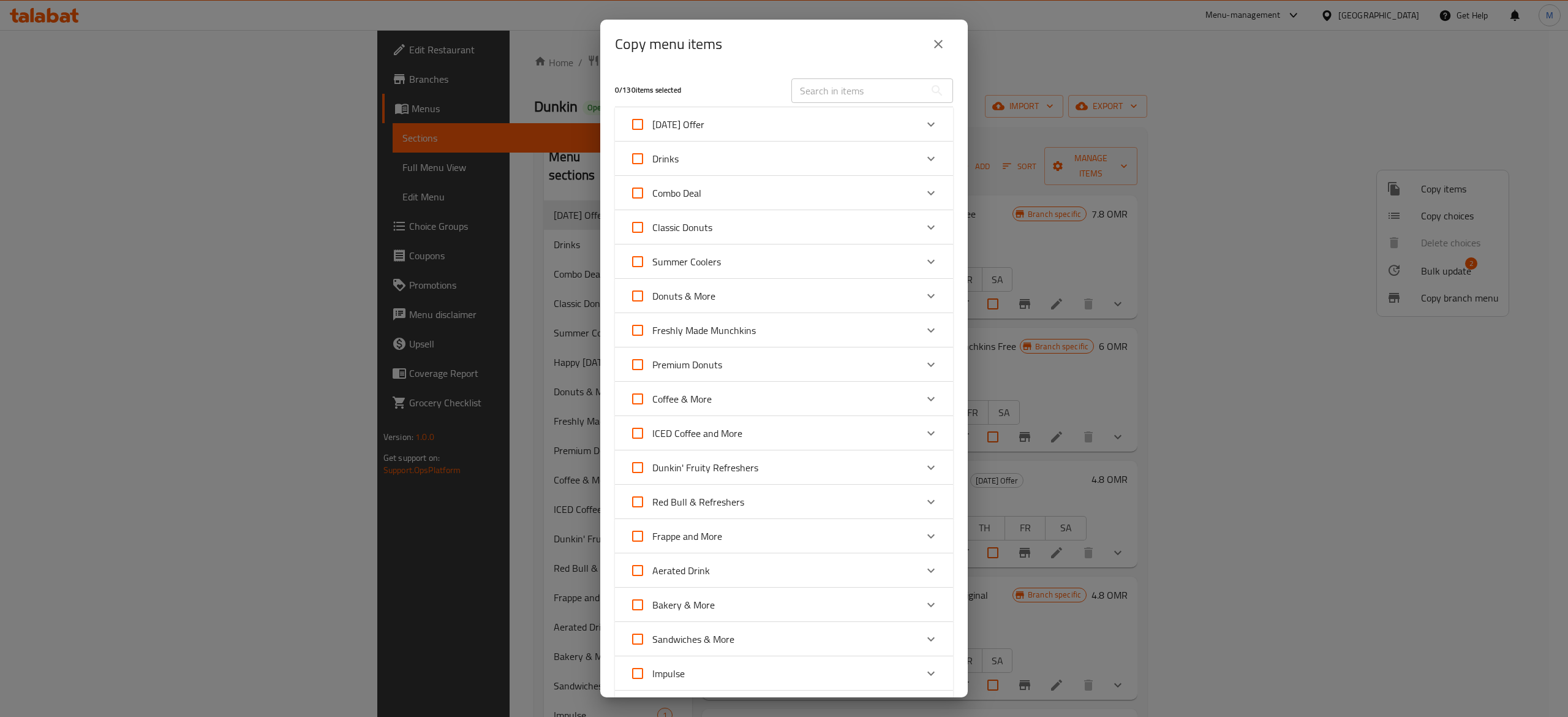
click at [744, 163] on div "Drinks" at bounding box center [773, 158] width 286 height 30
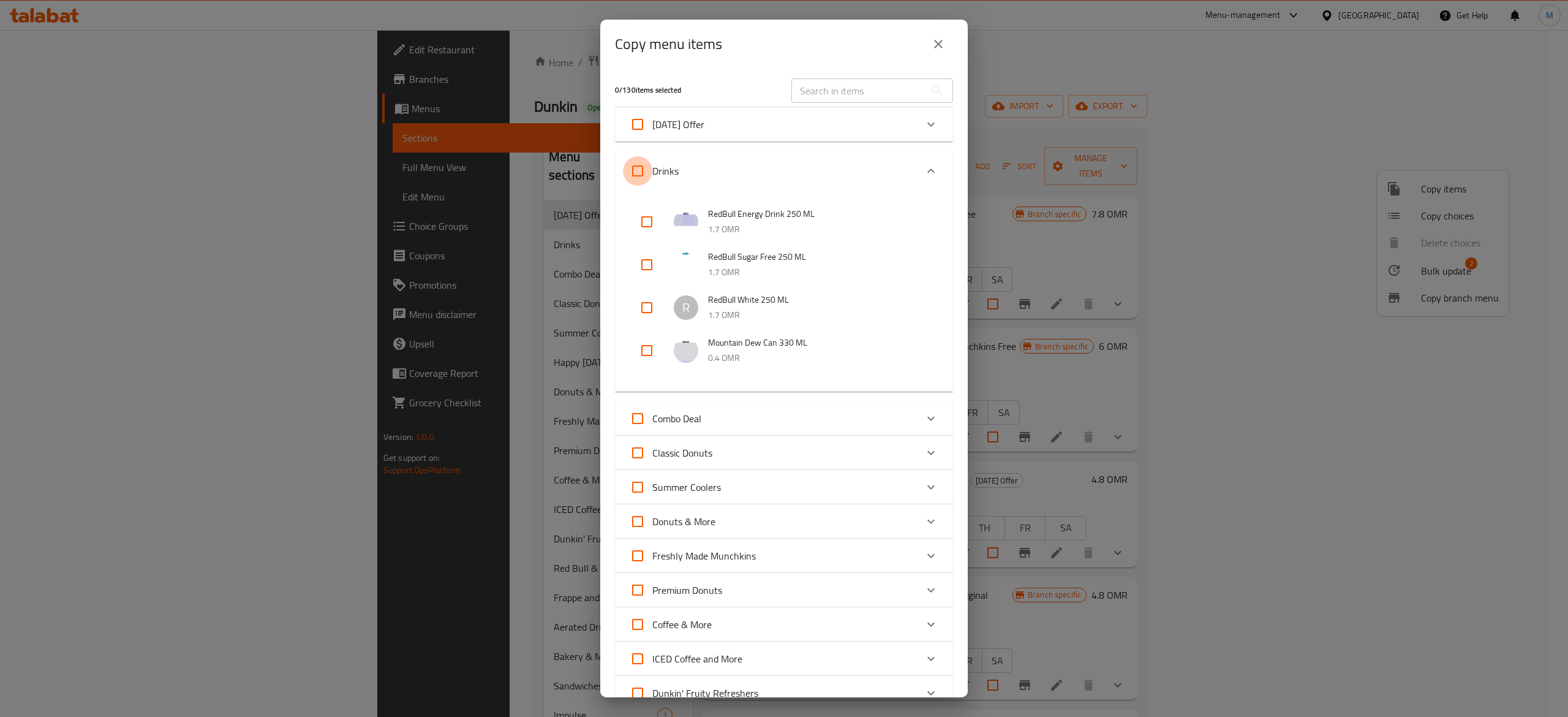
click at [638, 165] on input "Drinks" at bounding box center [637, 171] width 30 height 30
checkbox input "true"
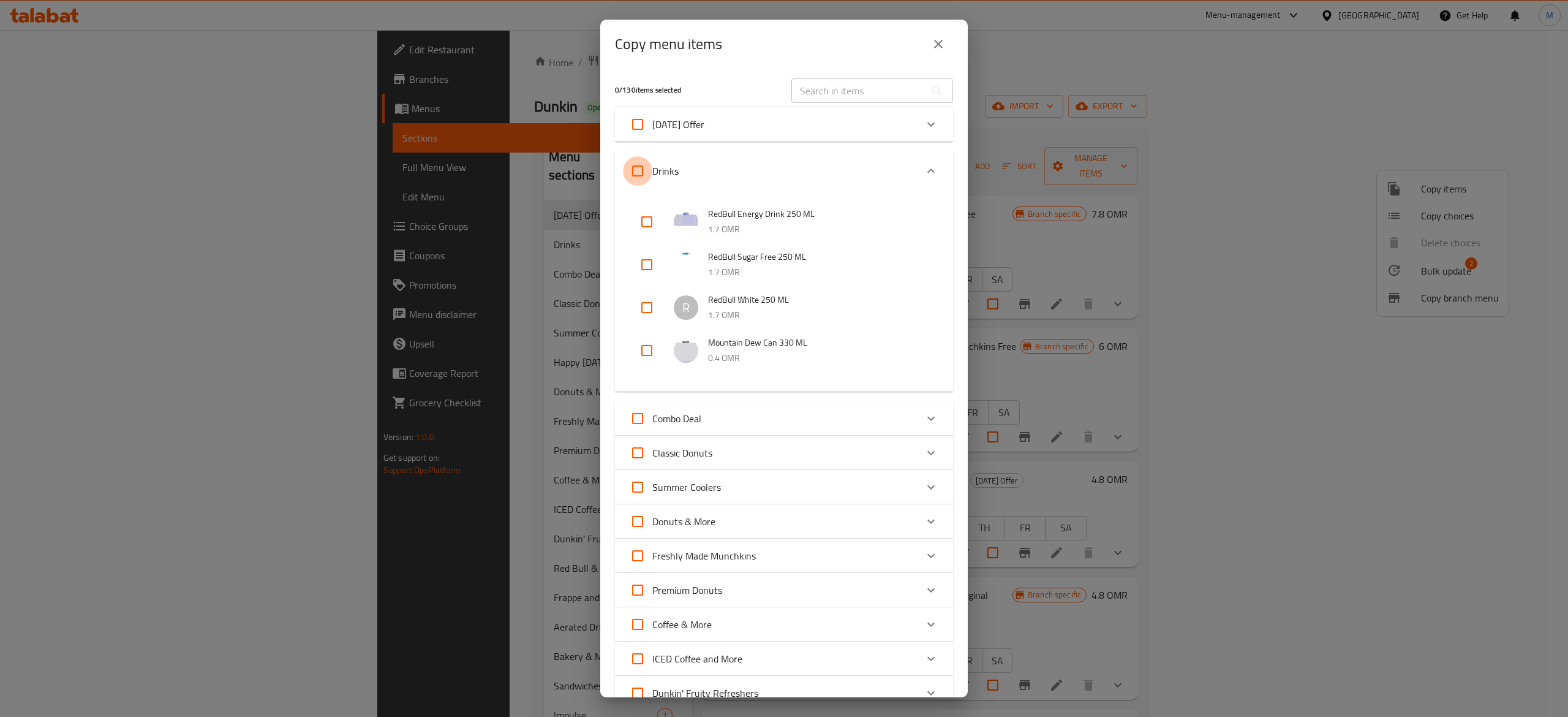
checkbox input "true"
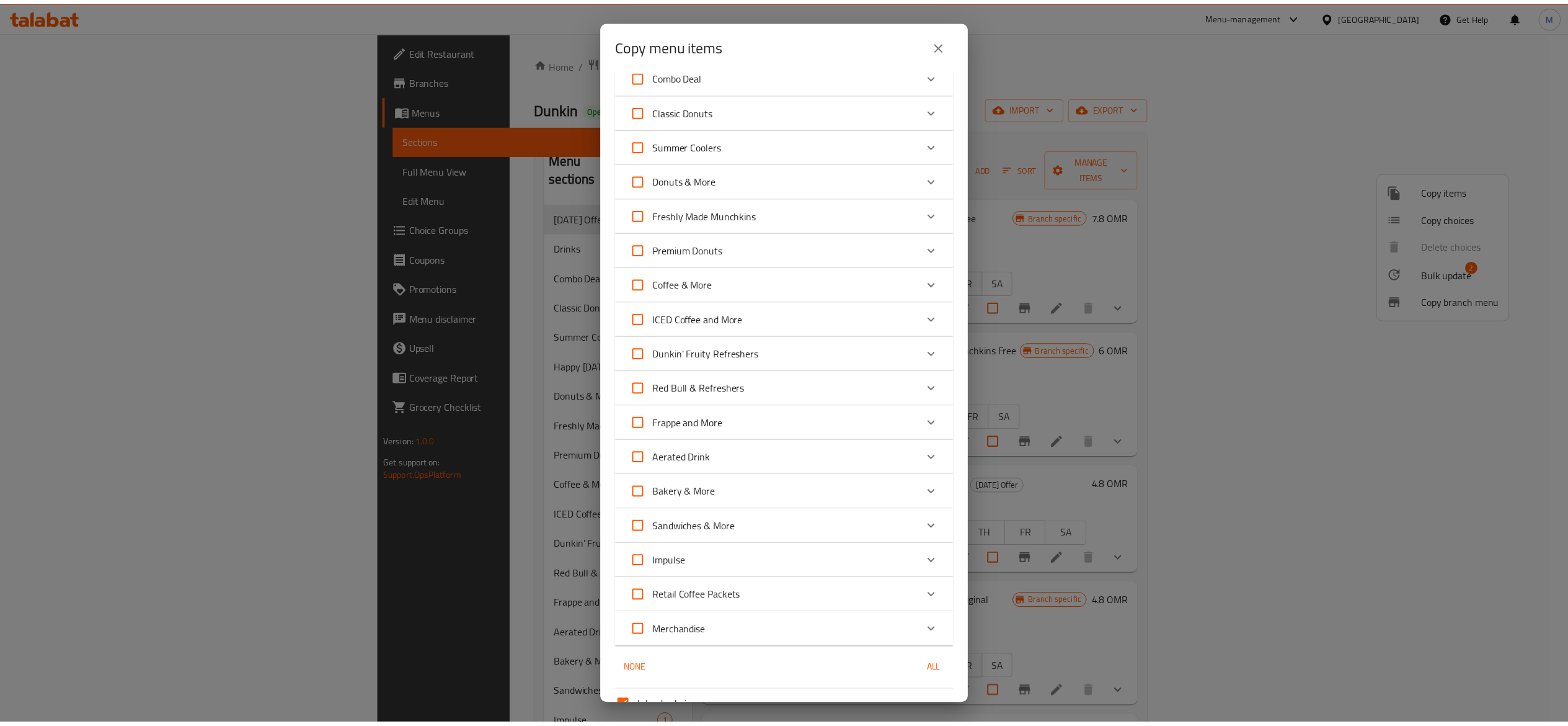
scroll to position [469, 0]
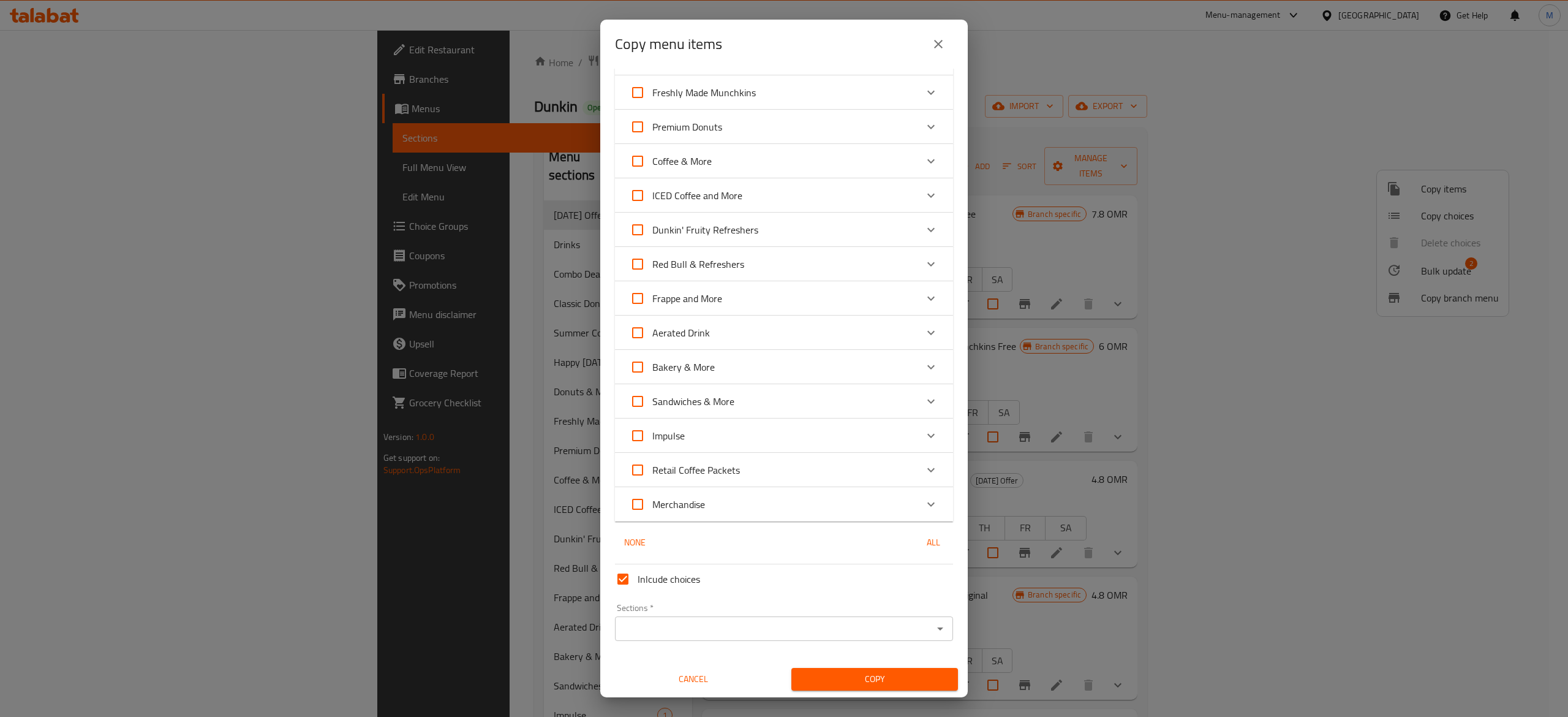
click at [856, 630] on input "Sections   *" at bounding box center [774, 628] width 310 height 17
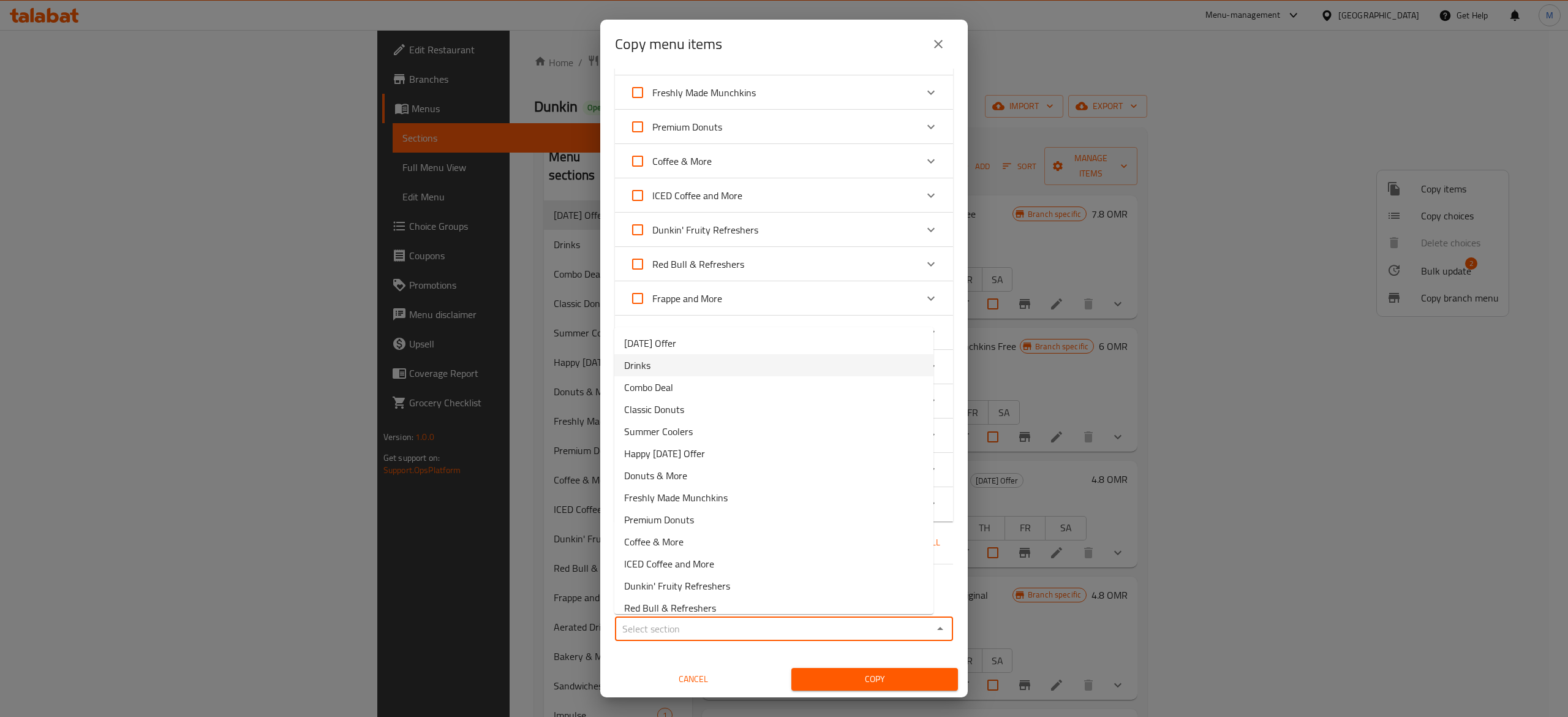
click at [743, 372] on li "Drinks" at bounding box center [774, 364] width 319 height 22
type input "Drinks"
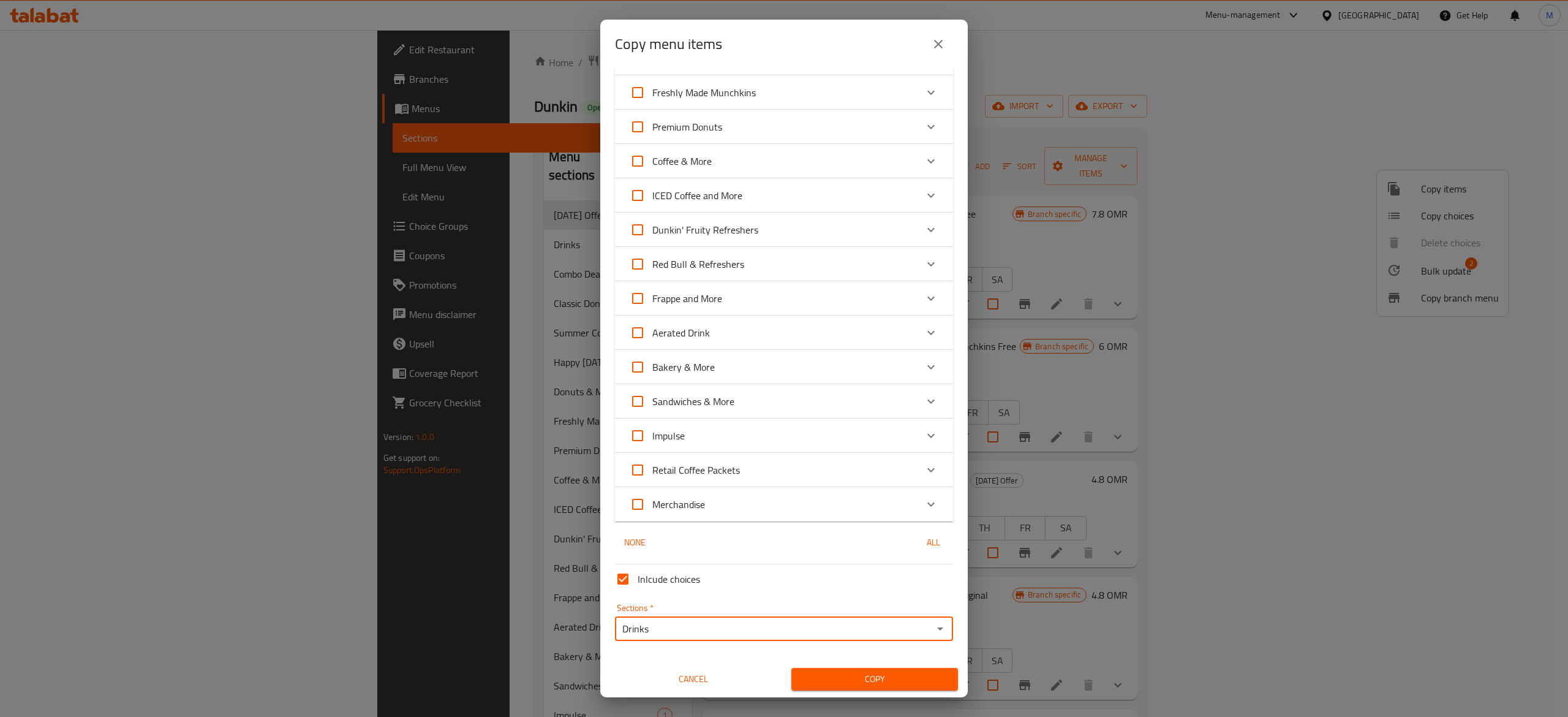
click at [814, 683] on span "Copy" at bounding box center [874, 679] width 147 height 15
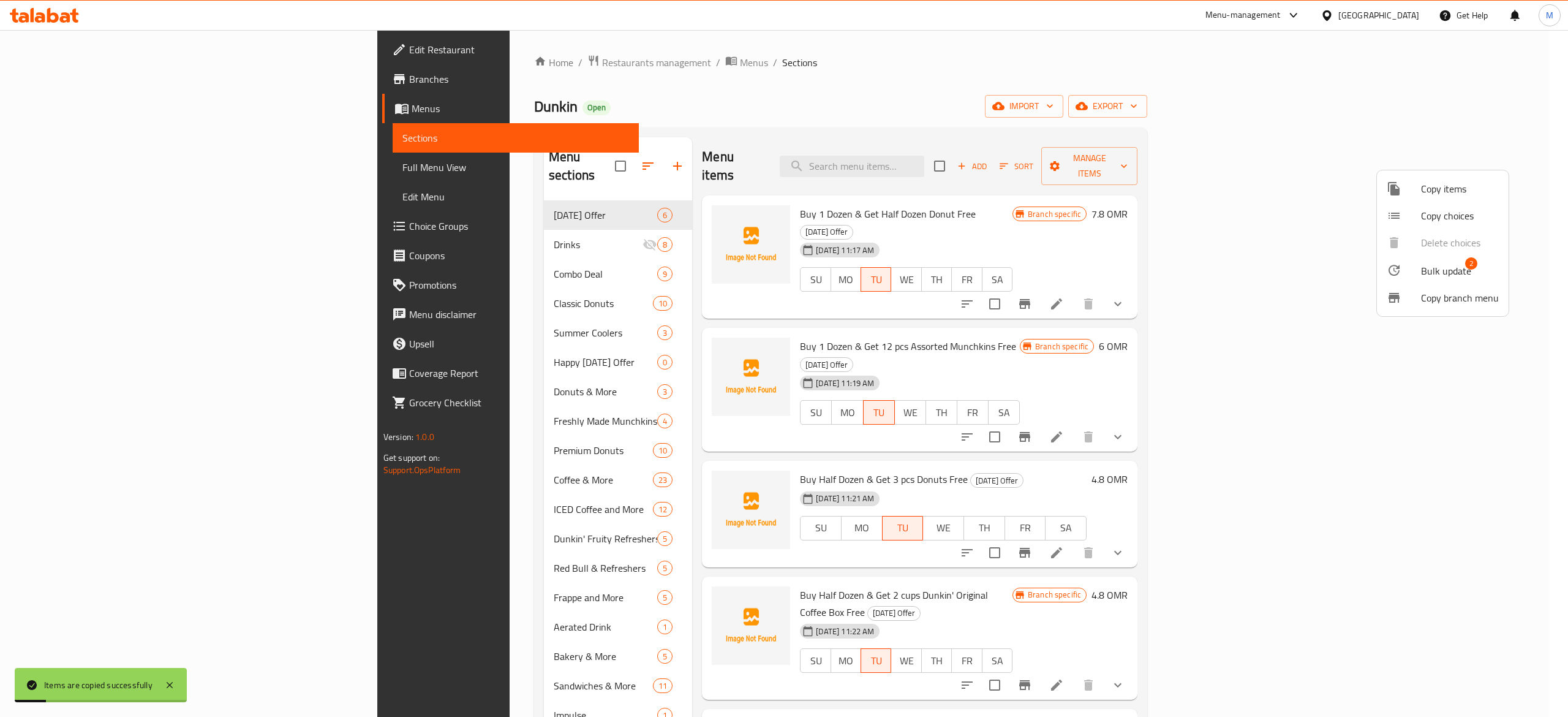
click at [1095, 169] on div at bounding box center [784, 358] width 1568 height 717
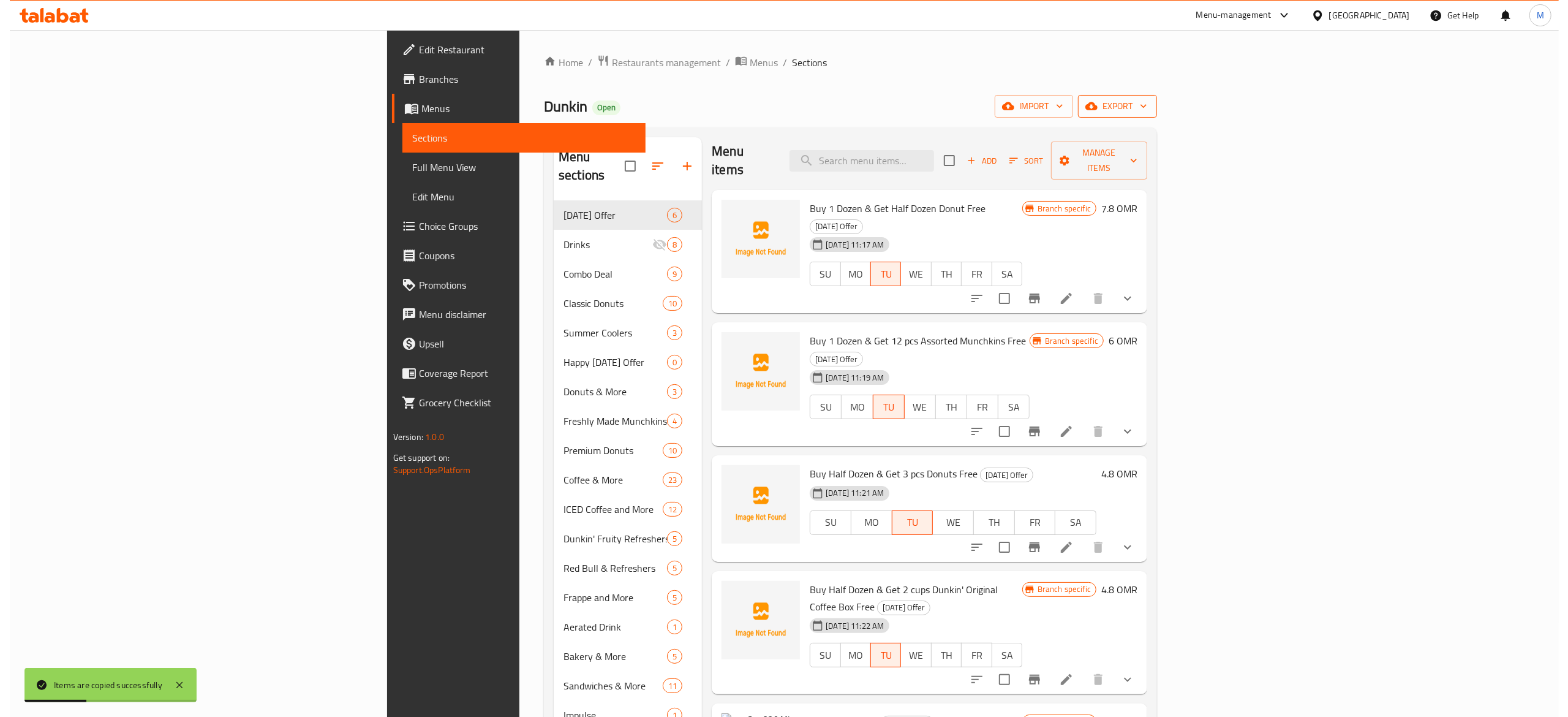
scroll to position [6, 0]
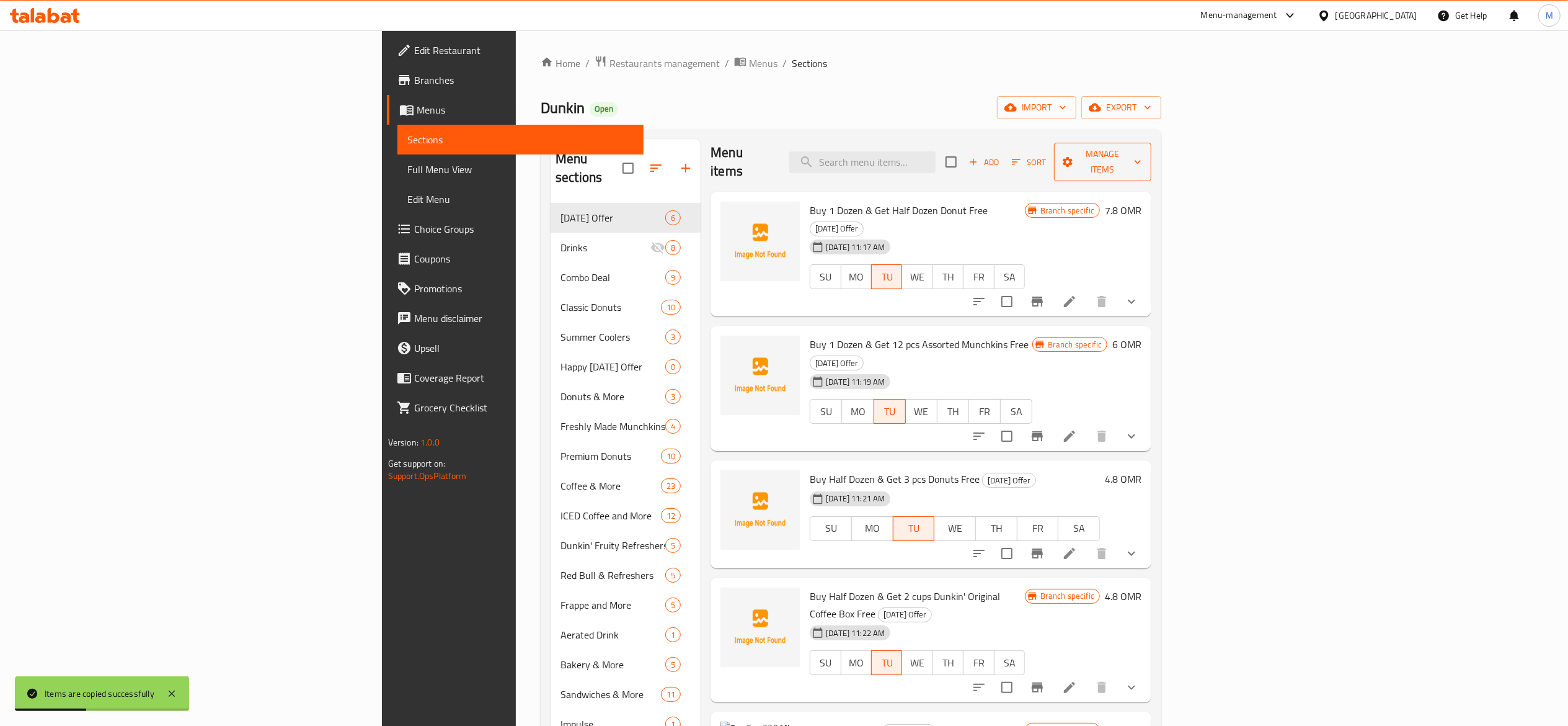
click at [1142, 155] on span "Manage items" at bounding box center [1103, 162] width 78 height 31
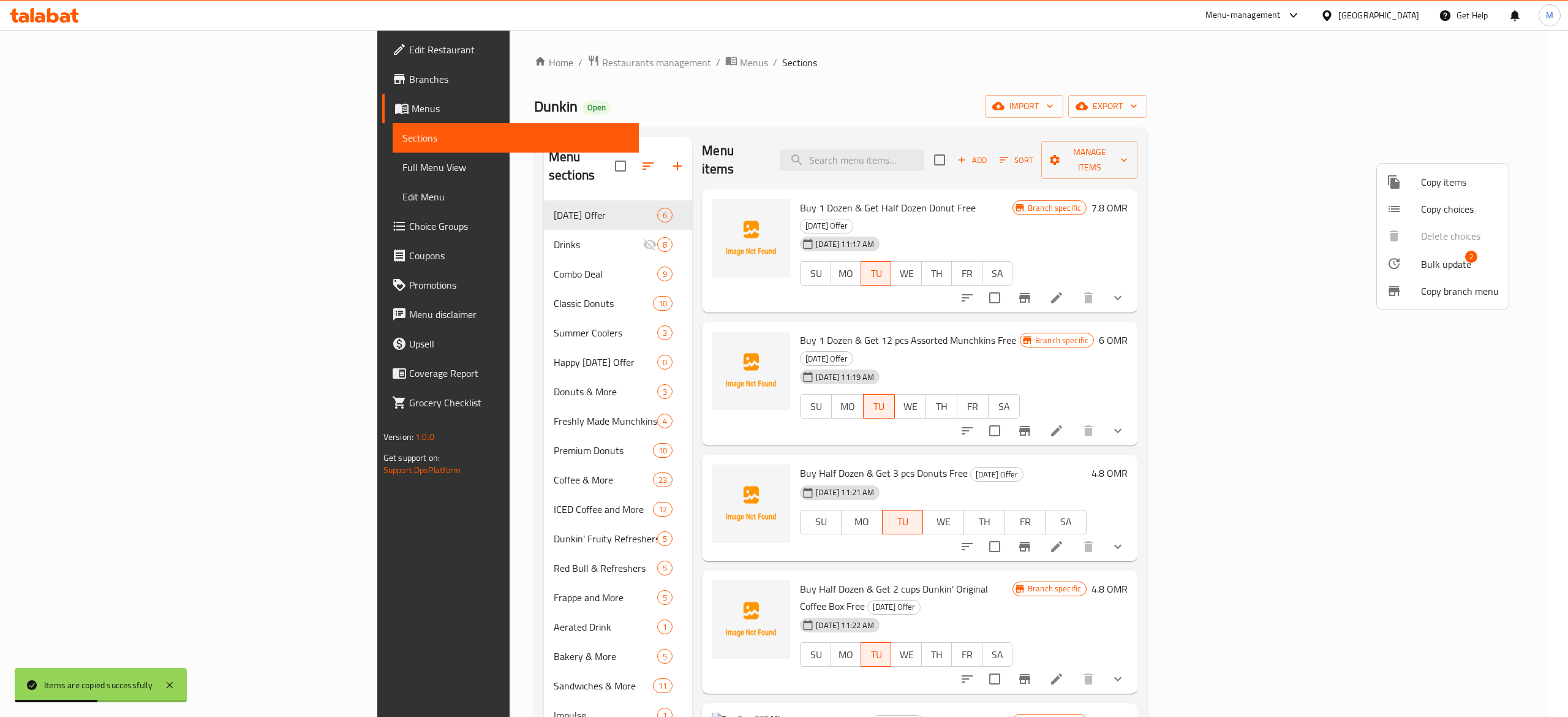
click at [1431, 266] on span "Bulk update" at bounding box center [1446, 263] width 50 height 14
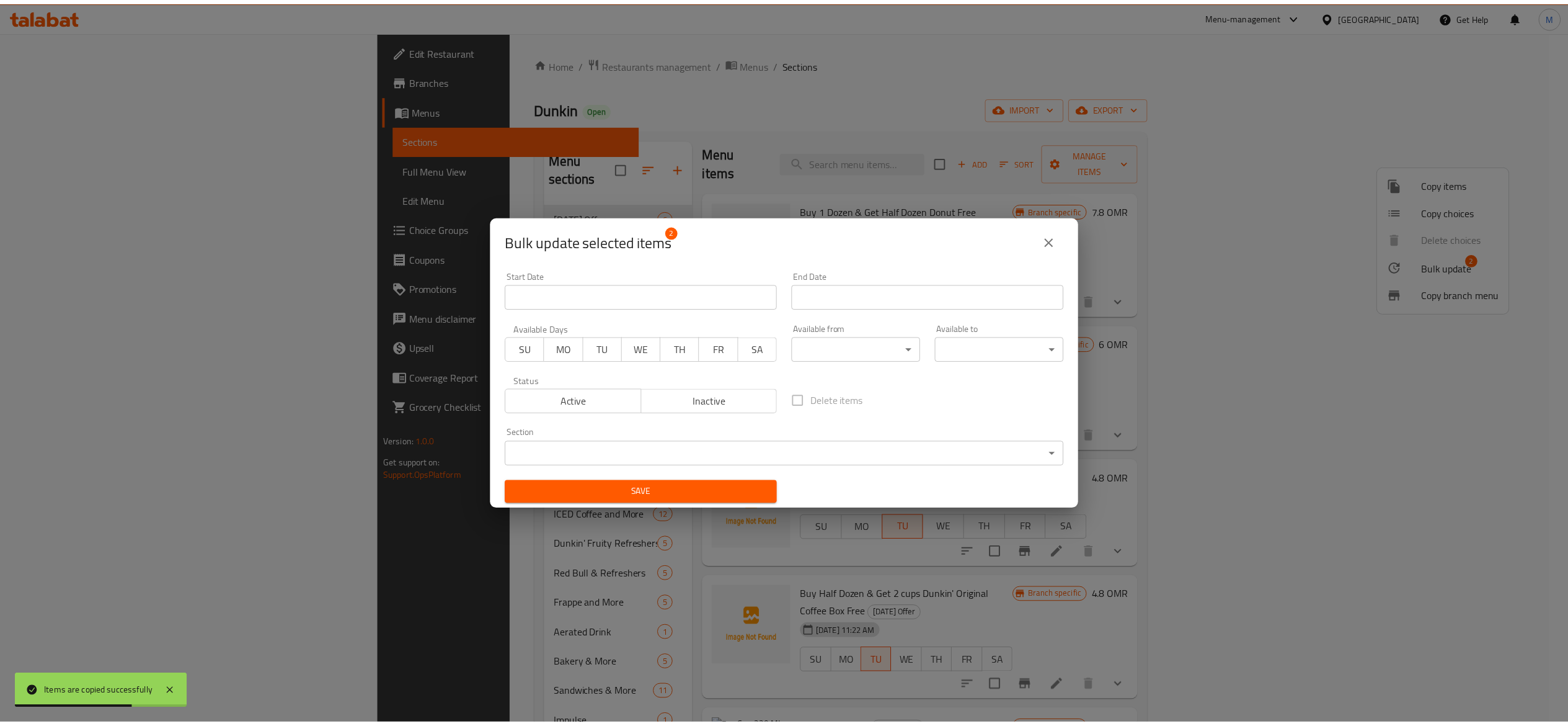
scroll to position [3, 0]
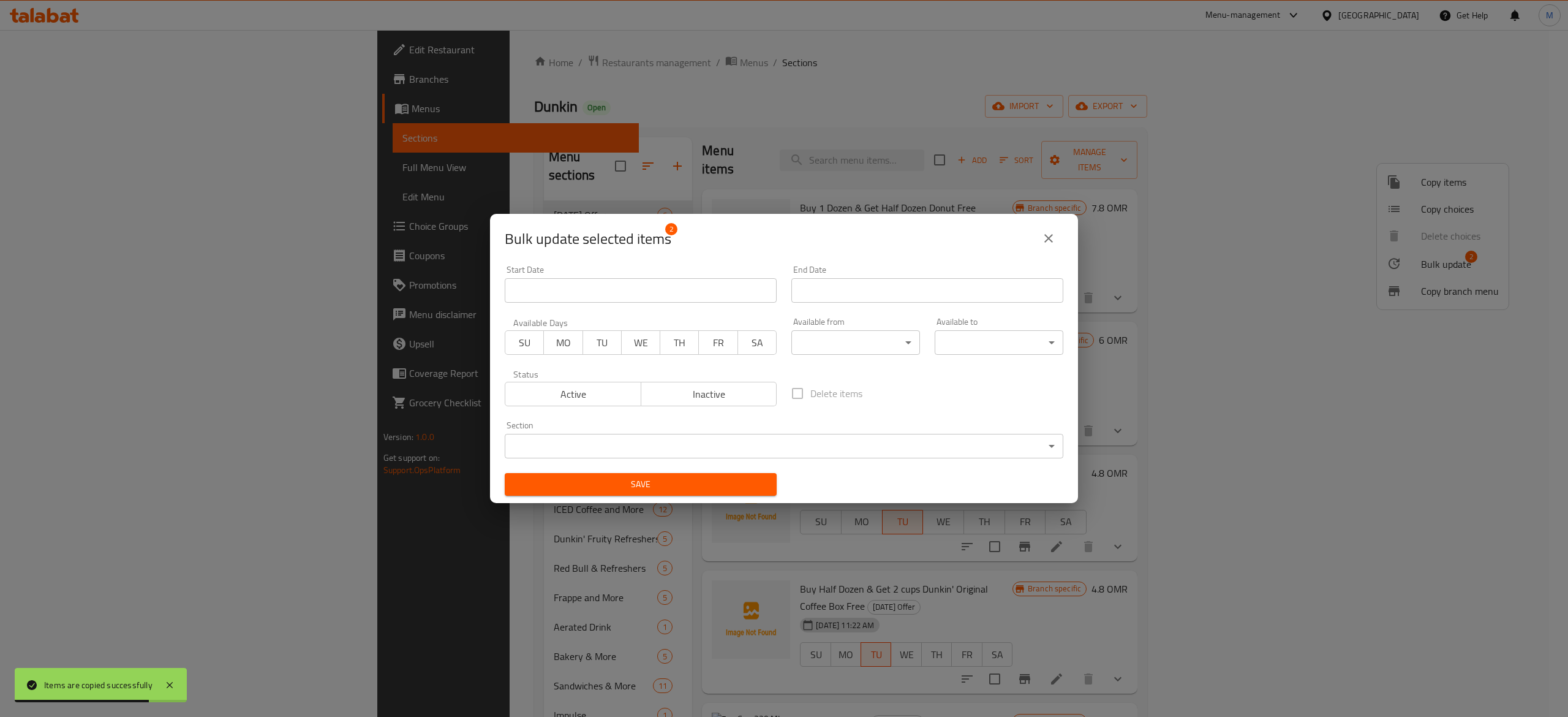
click at [671, 448] on body "Items are copied successfully ​ Menu-management Oman Get Help M Edit Restaurant…" at bounding box center [784, 373] width 1568 height 687
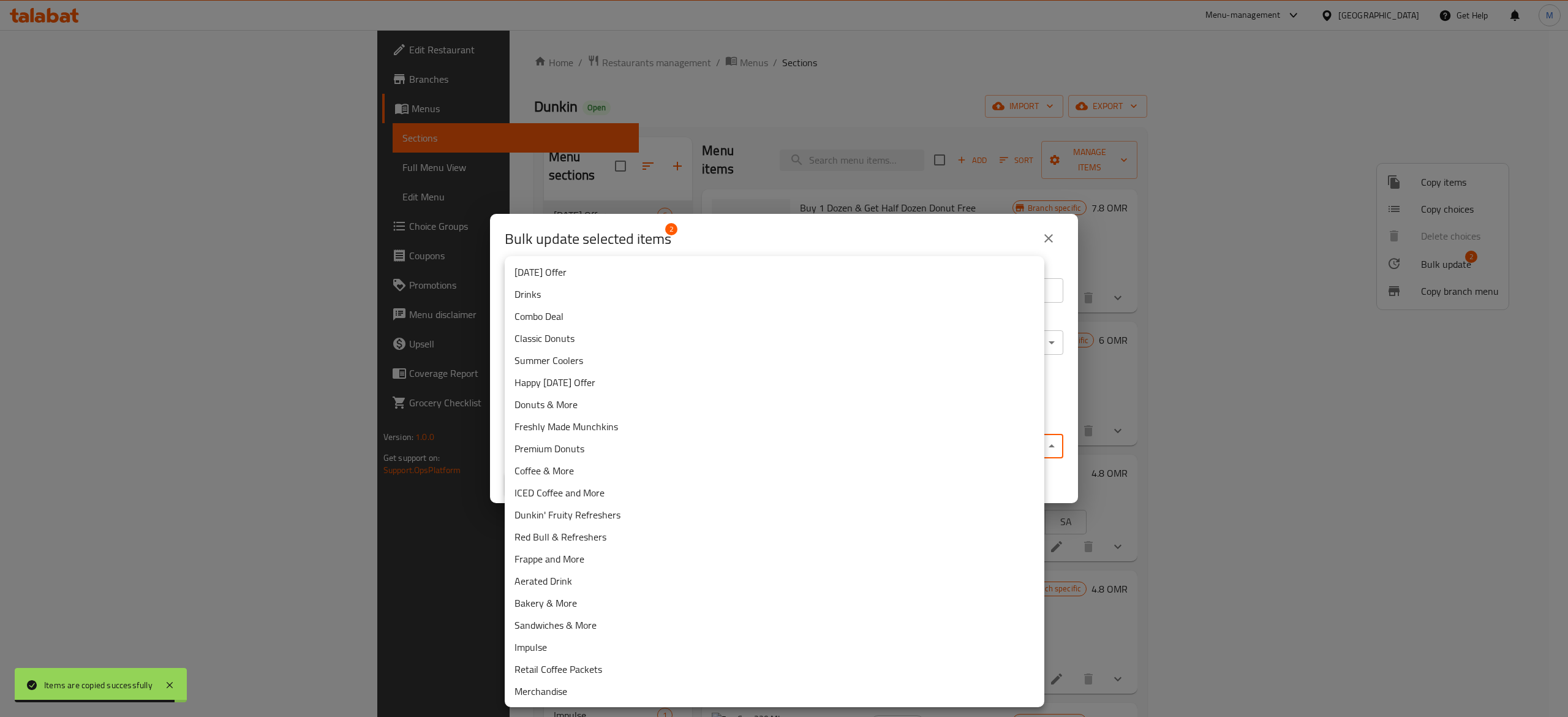
click at [1083, 88] on div at bounding box center [784, 358] width 1568 height 717
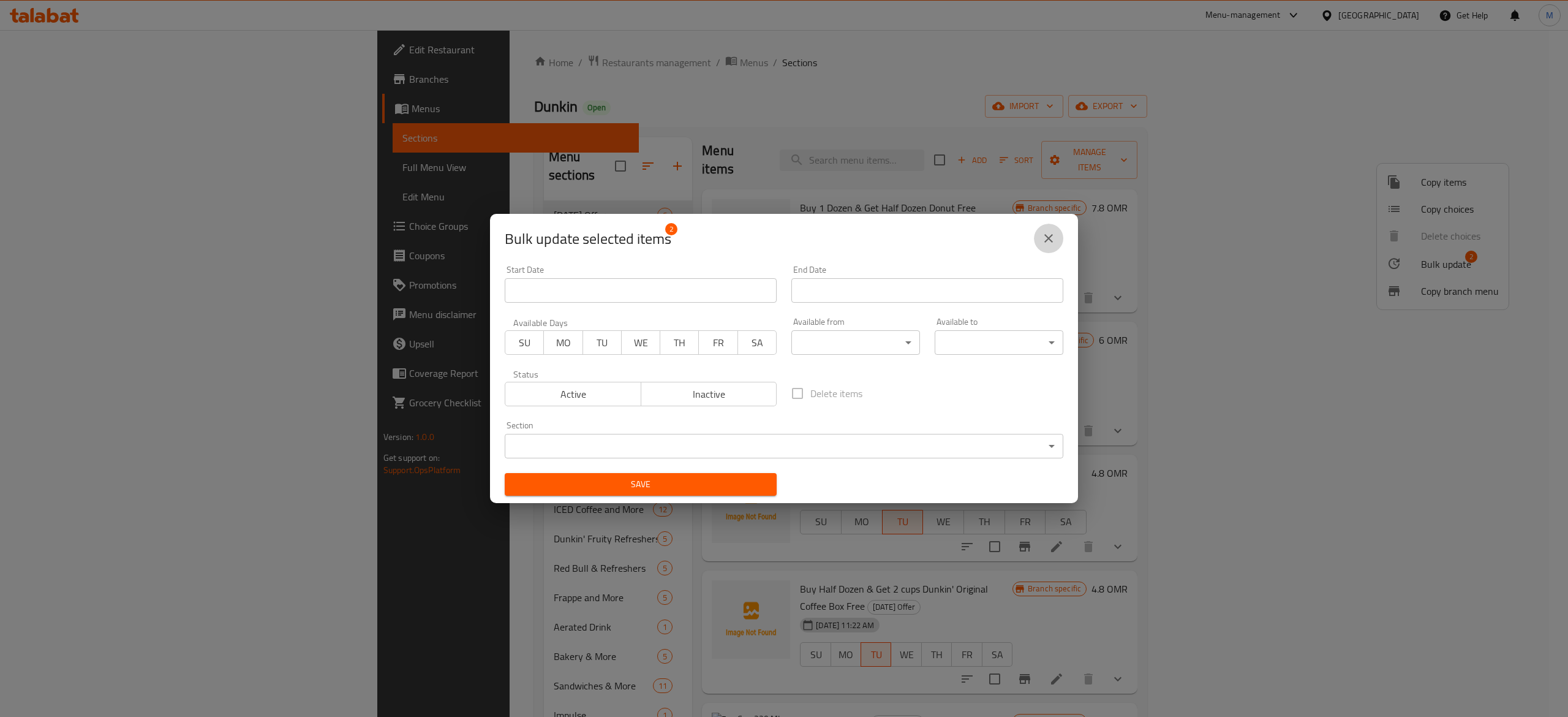
click at [1040, 242] on button "close" at bounding box center [1048, 238] width 30 height 30
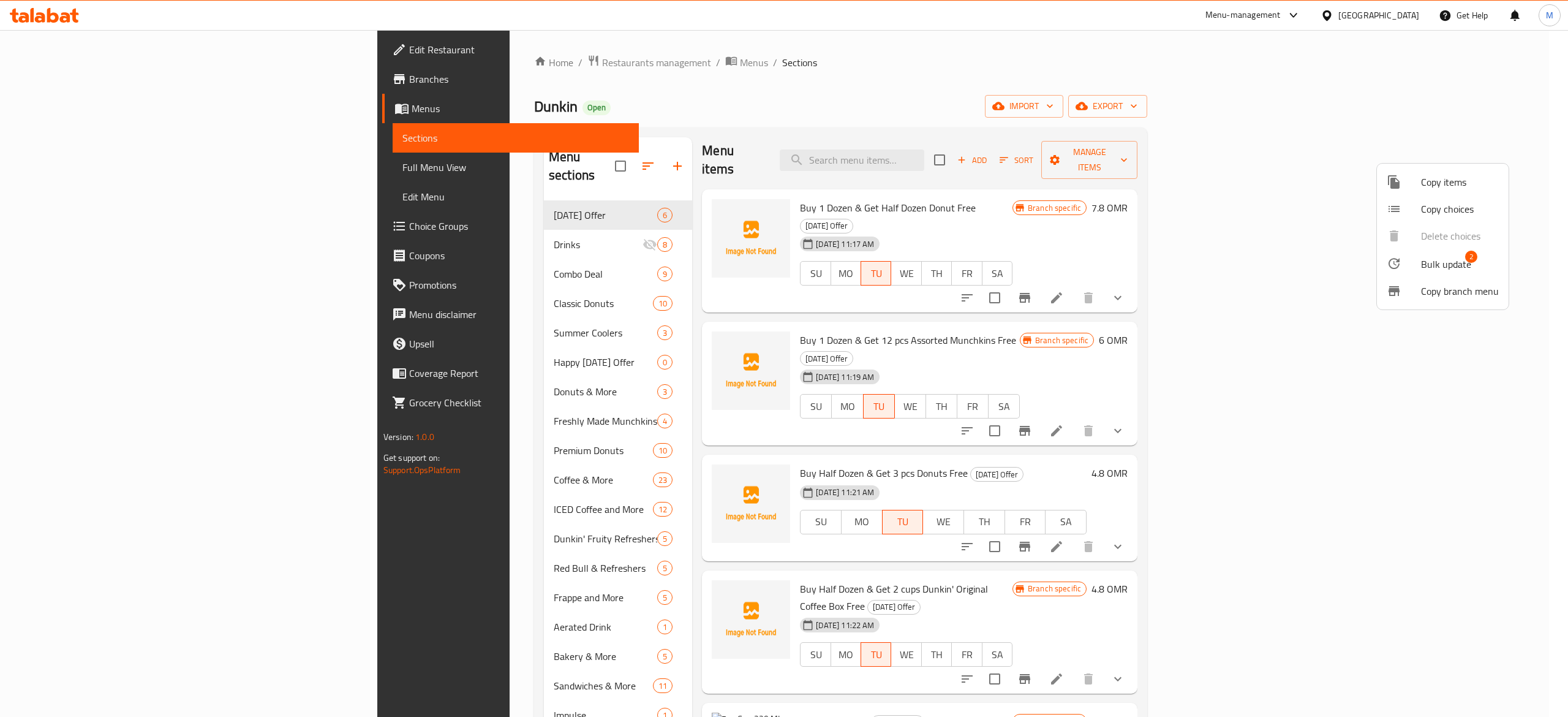
click at [420, 226] on div at bounding box center [784, 358] width 1568 height 717
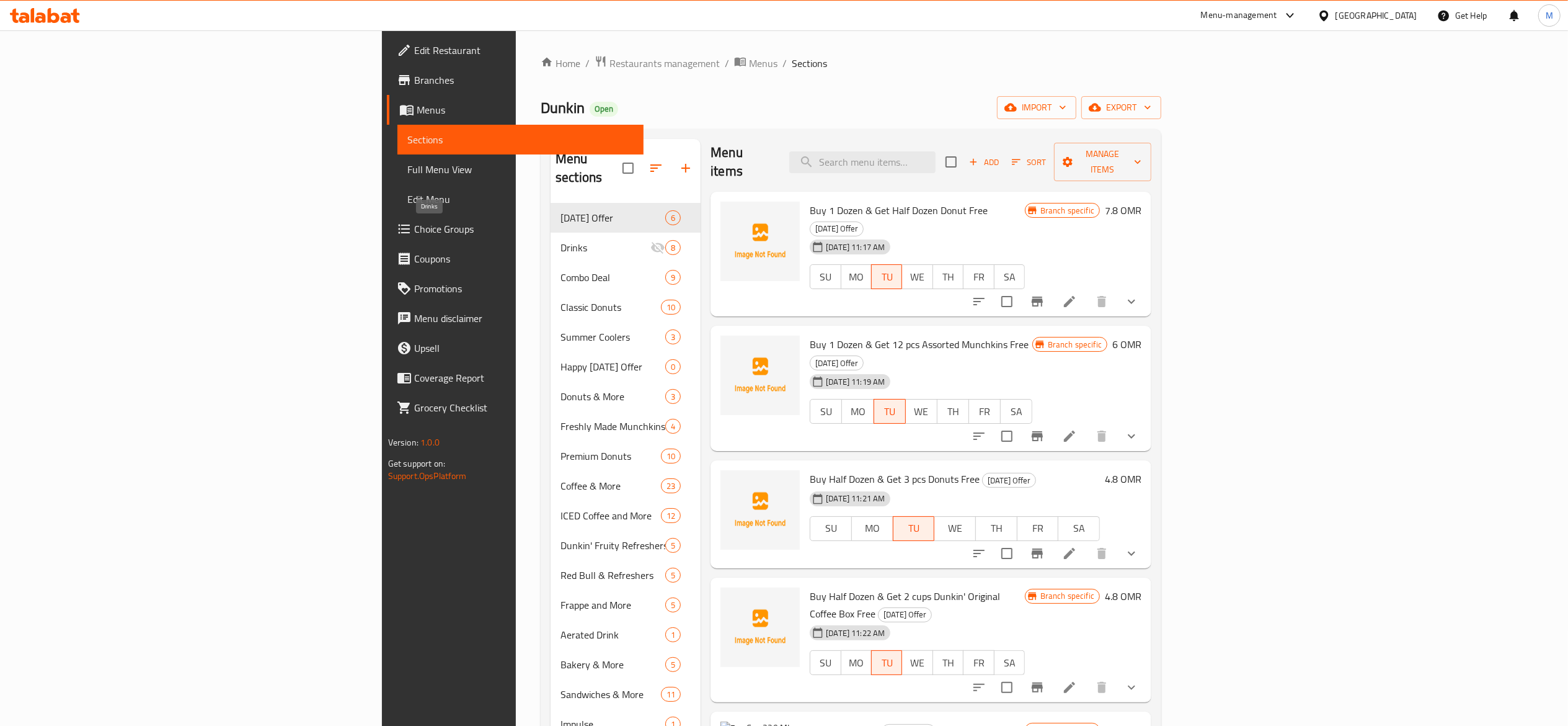
click at [560, 240] on span "Drinks" at bounding box center [605, 247] width 90 height 15
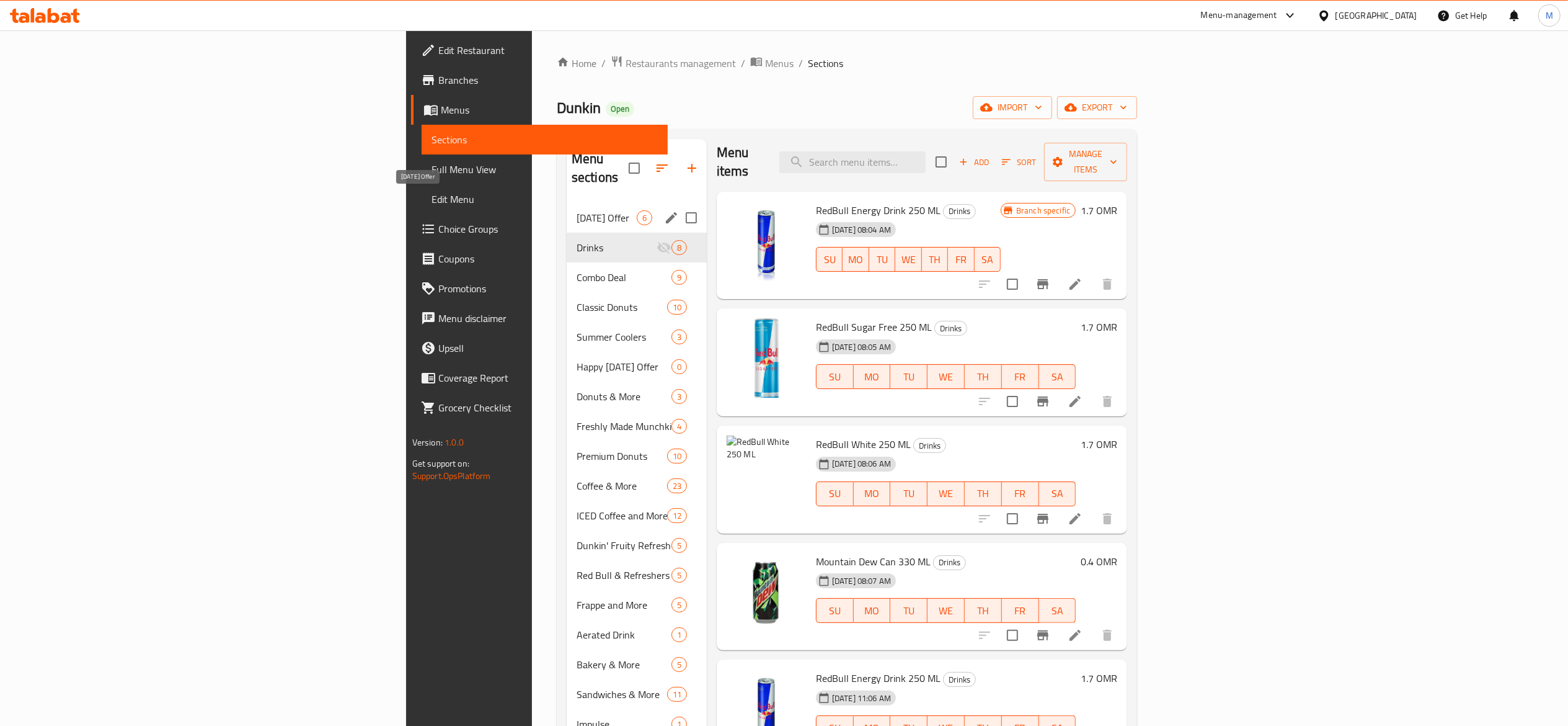
click at [577, 210] on span "[DATE] Offer" at bounding box center [607, 217] width 60 height 15
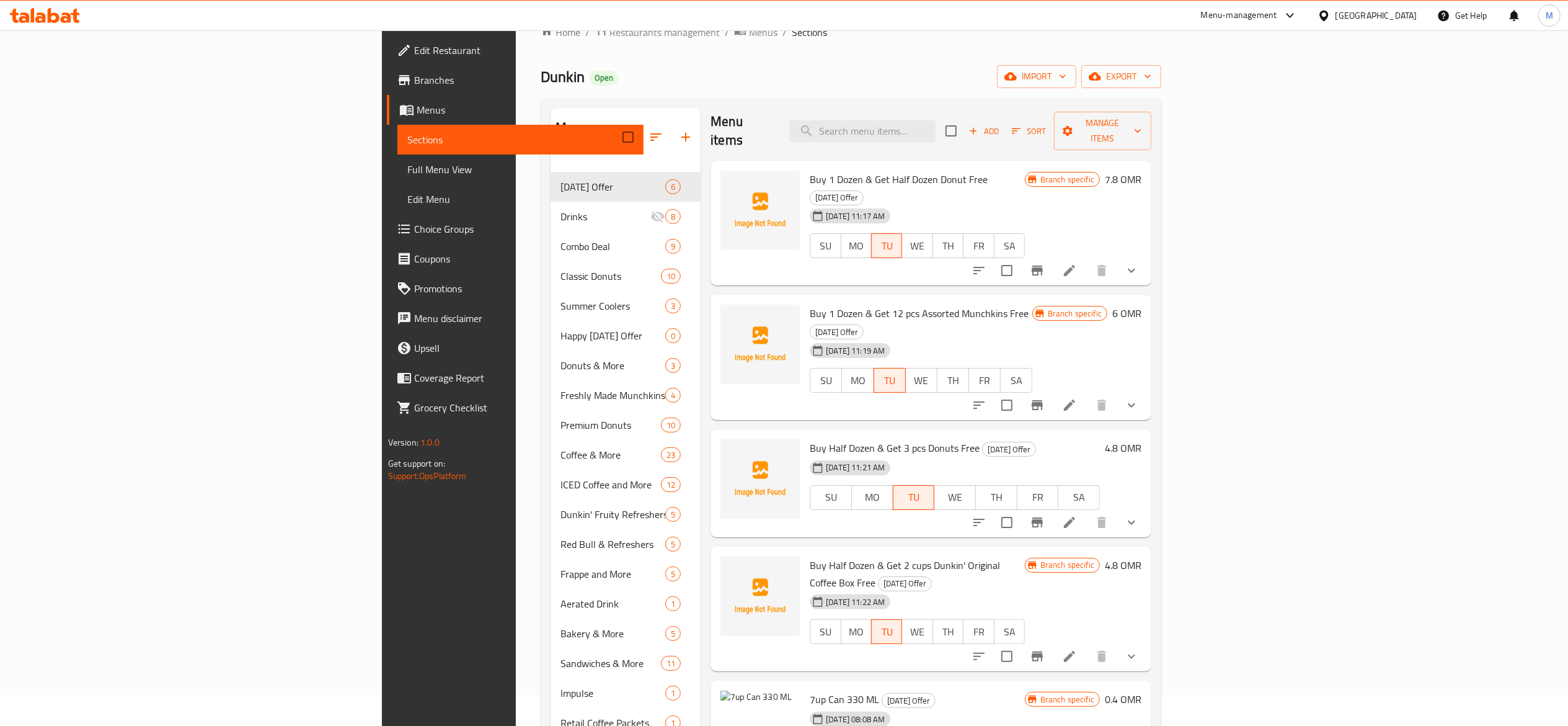
scroll to position [174, 0]
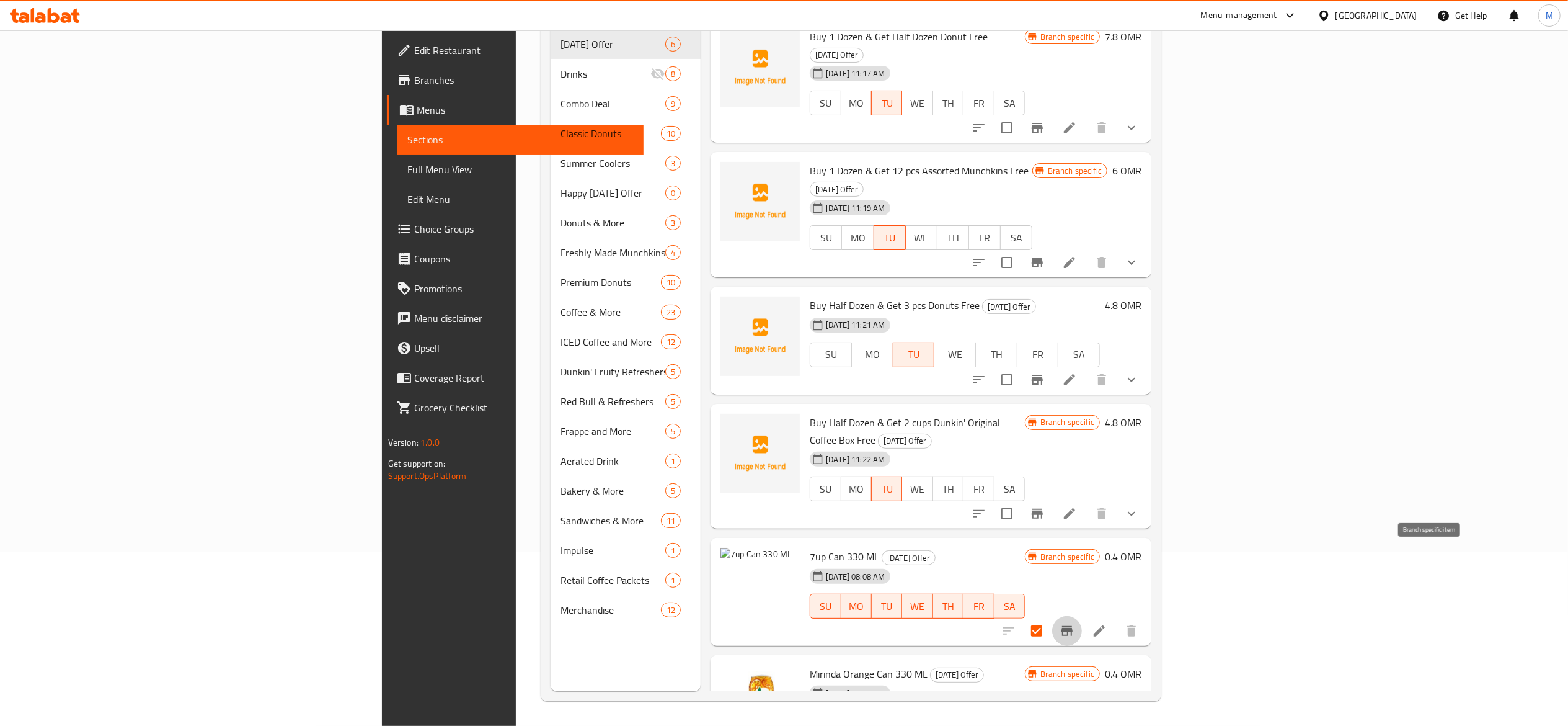
click at [1073, 626] on icon "Branch-specific-item" at bounding box center [1067, 631] width 11 height 10
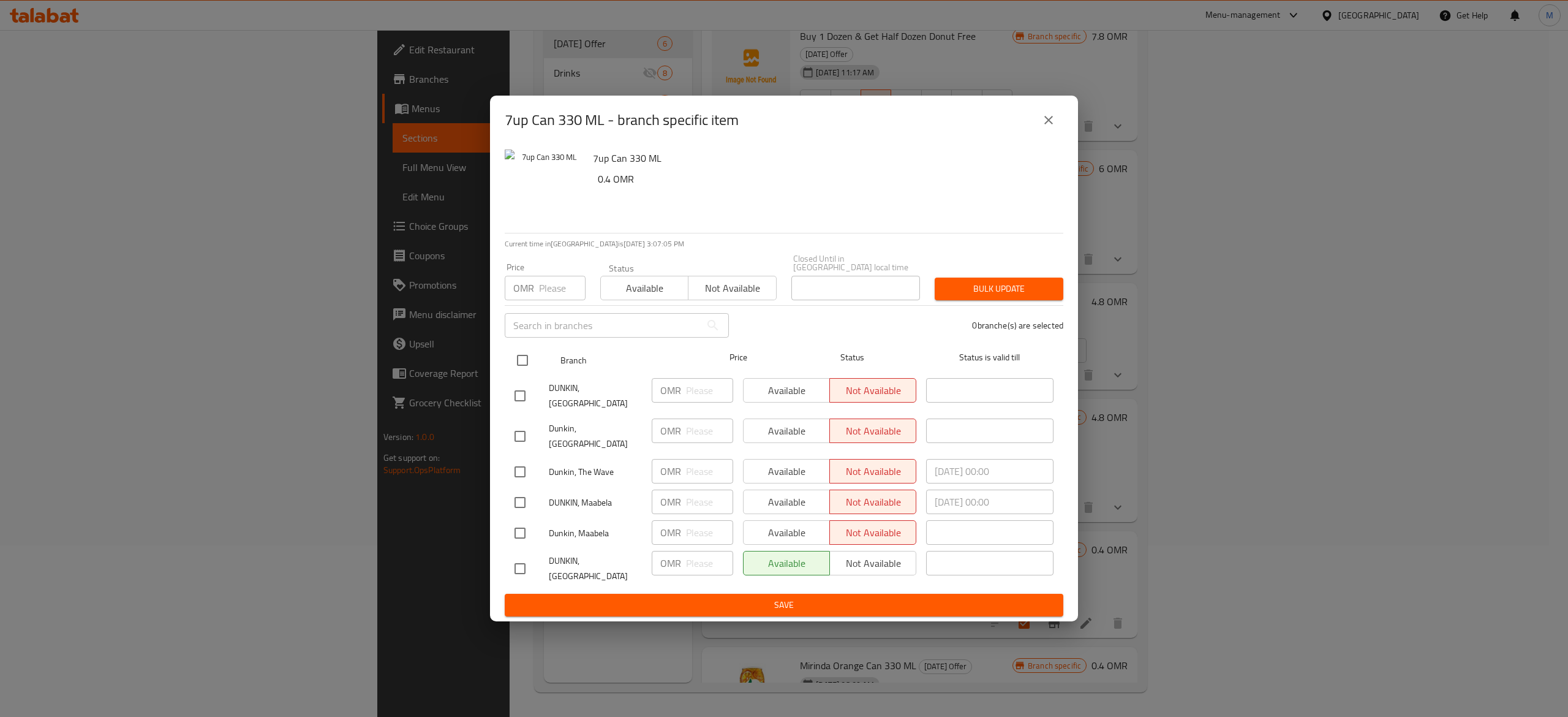
click at [525, 359] on input "checkbox" at bounding box center [522, 360] width 26 height 26
checkbox input "true"
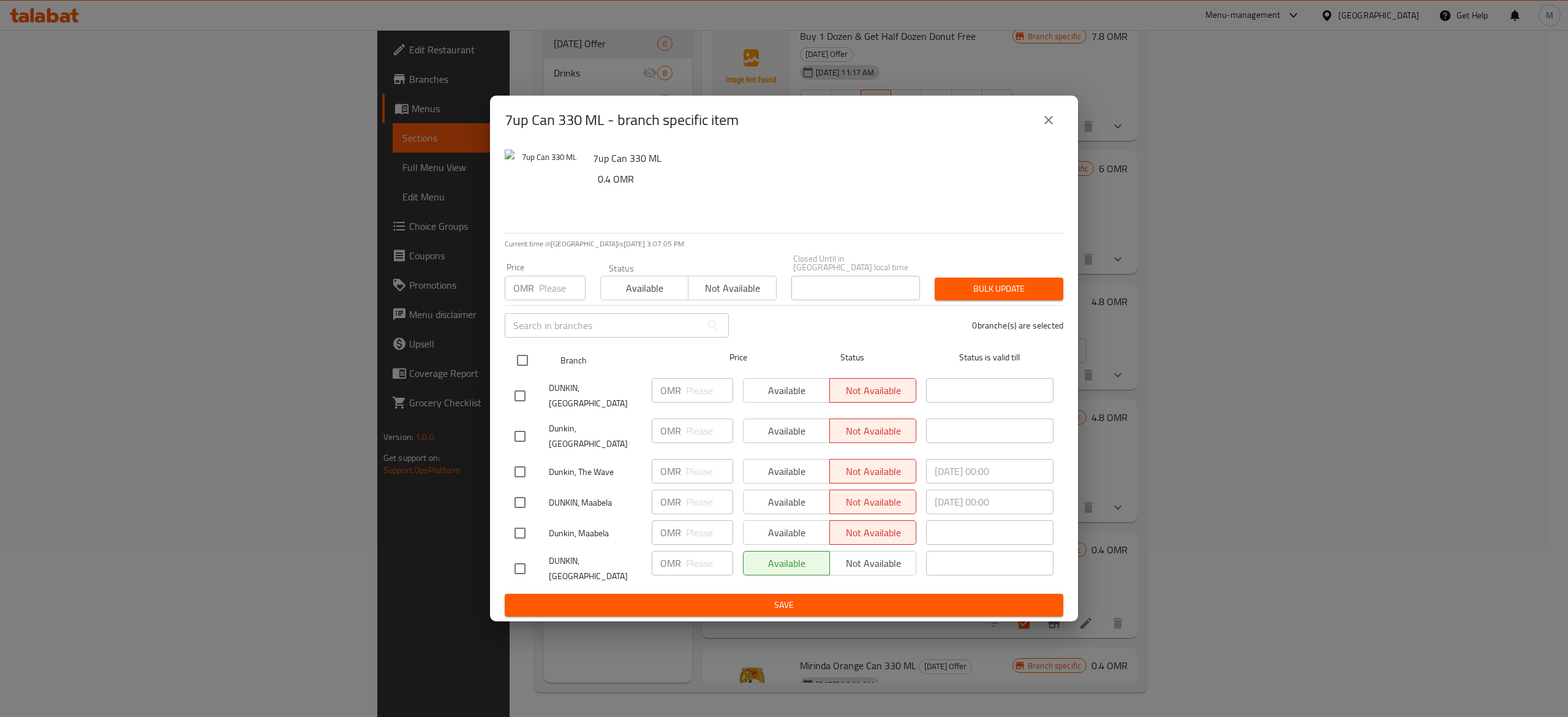
checkbox input "true"
click at [851, 550] on button "Not available" at bounding box center [873, 562] width 87 height 25
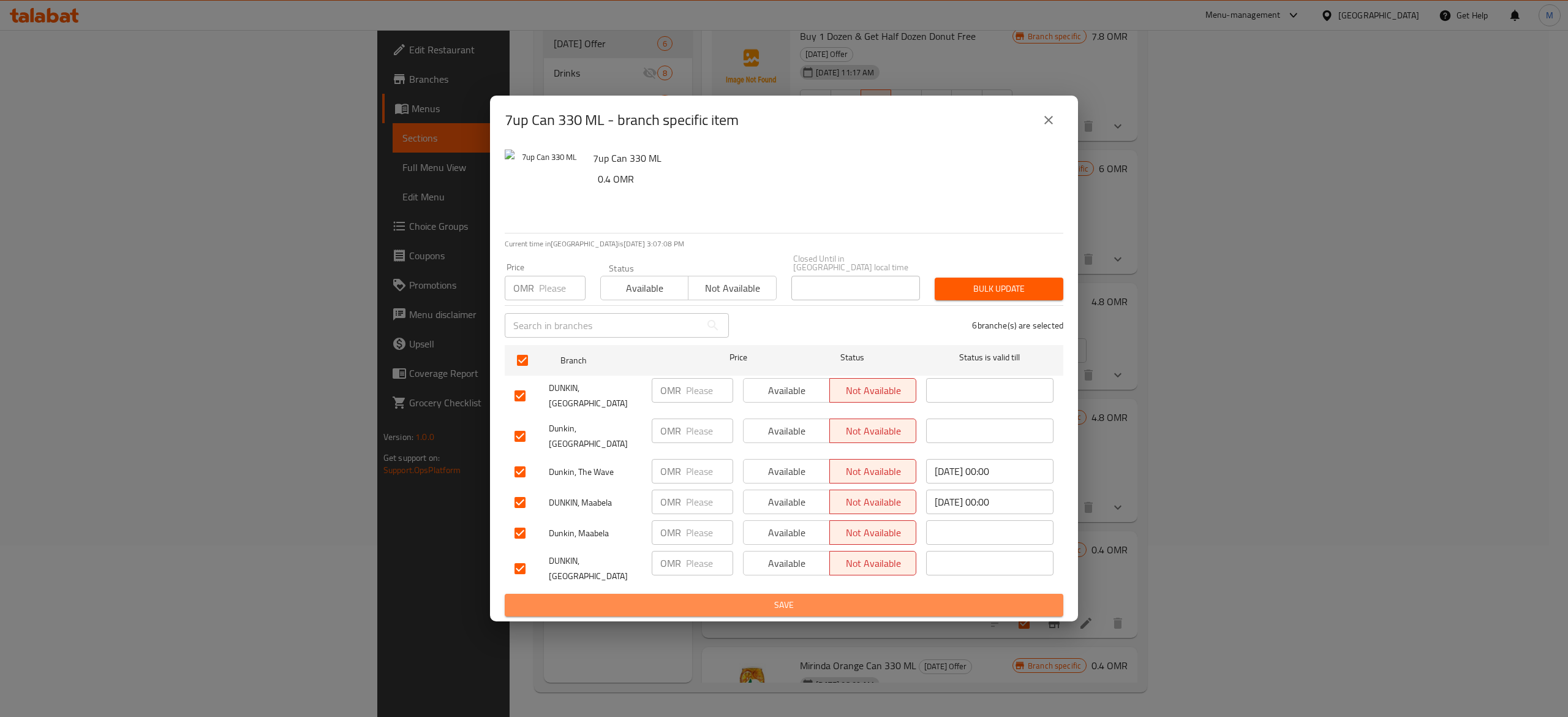
click at [834, 598] on span "Save" at bounding box center [784, 605] width 539 height 15
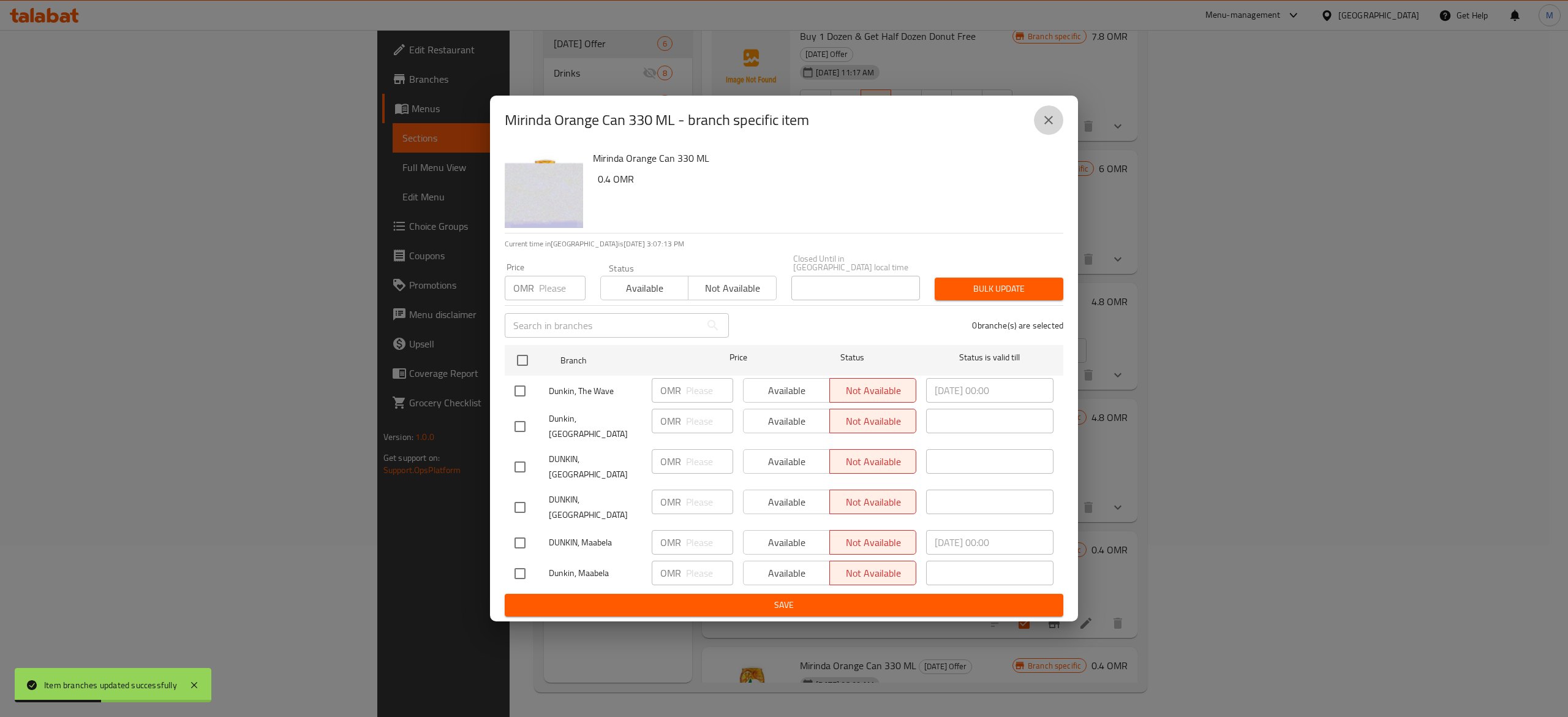
click at [1047, 128] on icon "close" at bounding box center [1048, 119] width 14 height 14
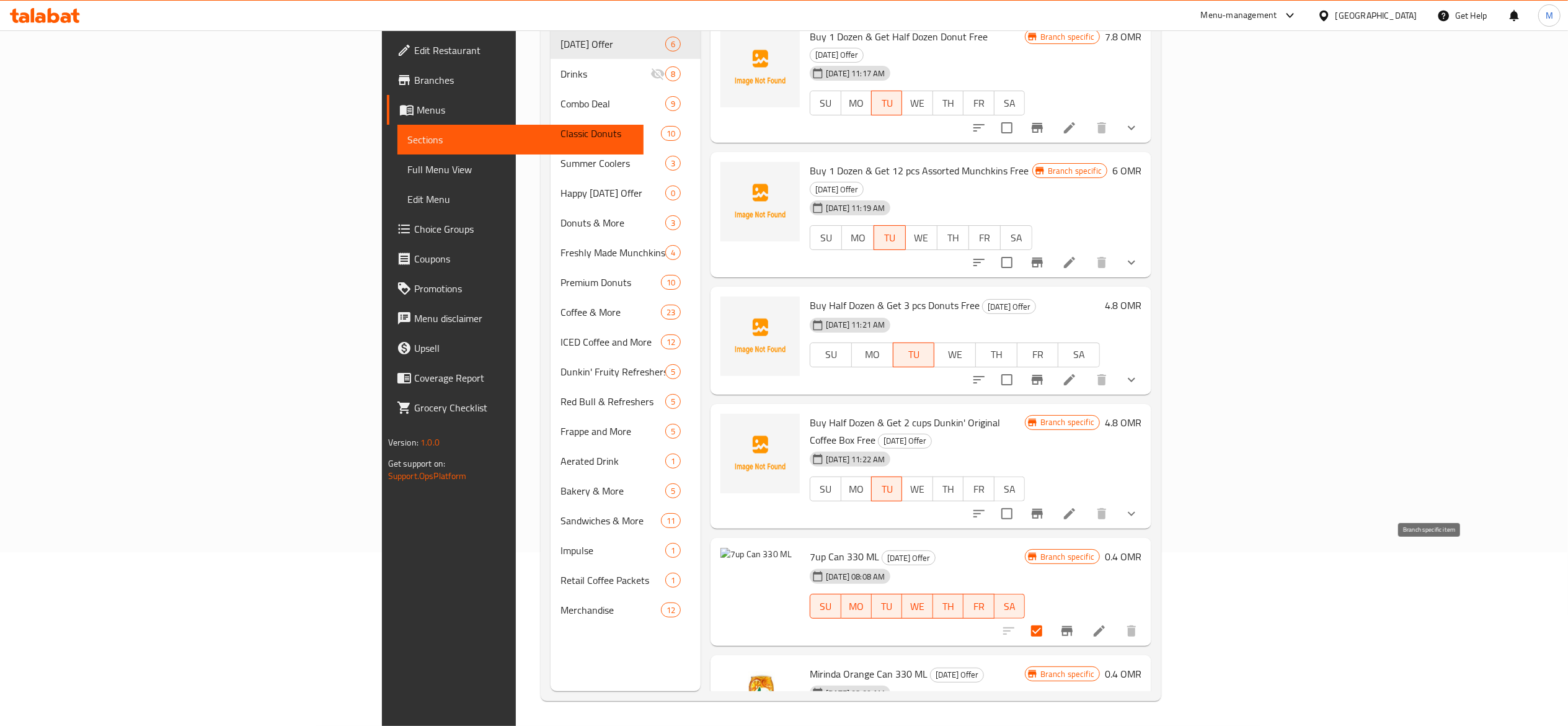
click at [1073, 626] on icon "Branch-specific-item" at bounding box center [1067, 631] width 11 height 10
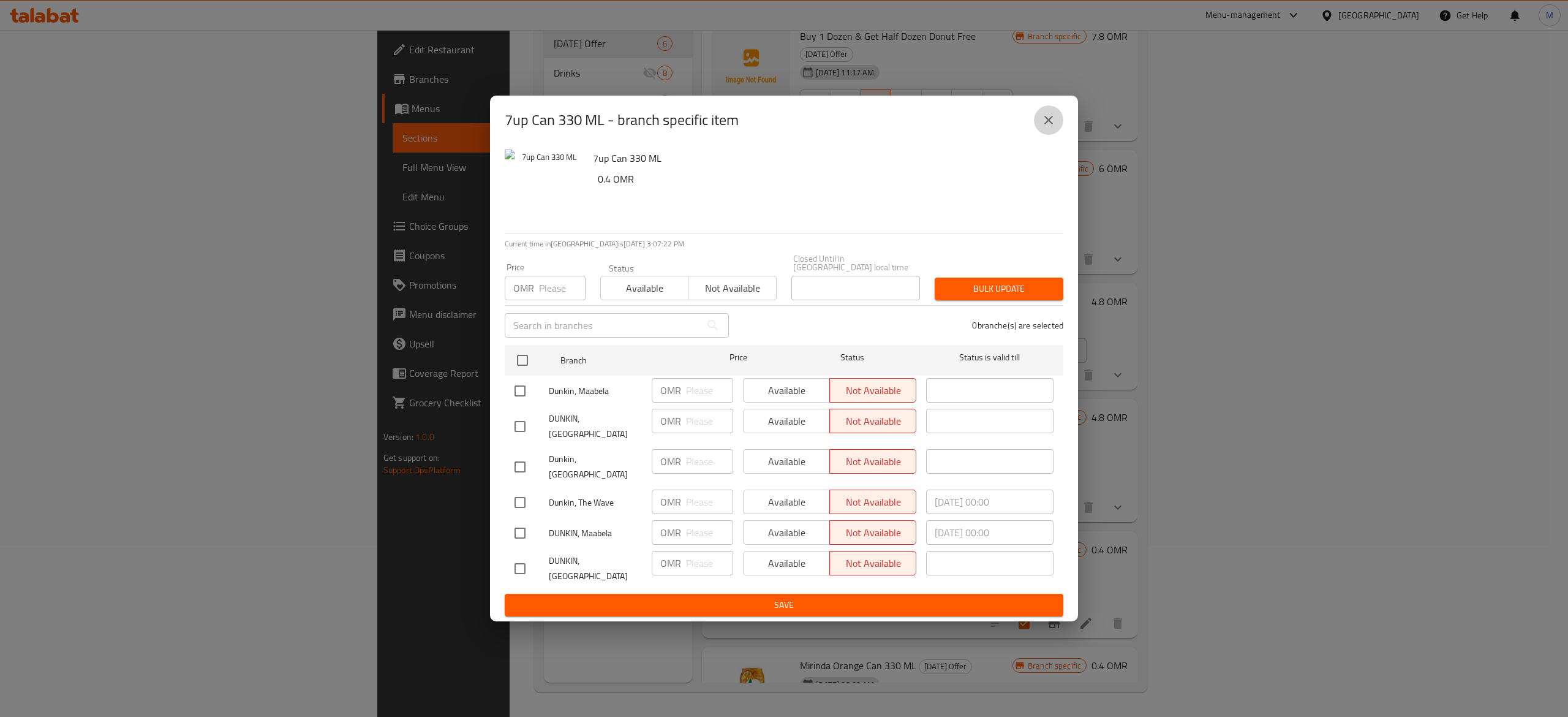
click at [1049, 128] on icon "close" at bounding box center [1048, 119] width 14 height 14
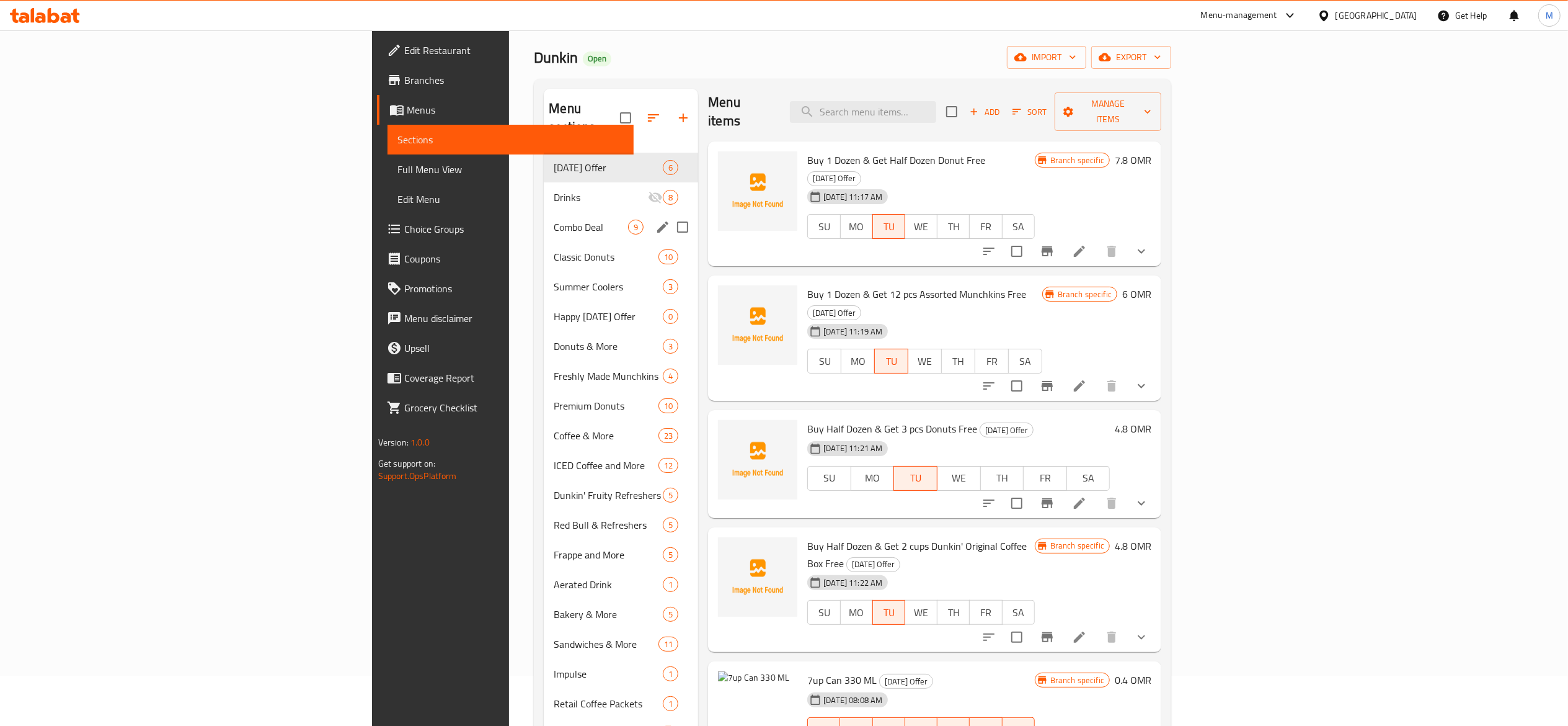
scroll to position [0, 0]
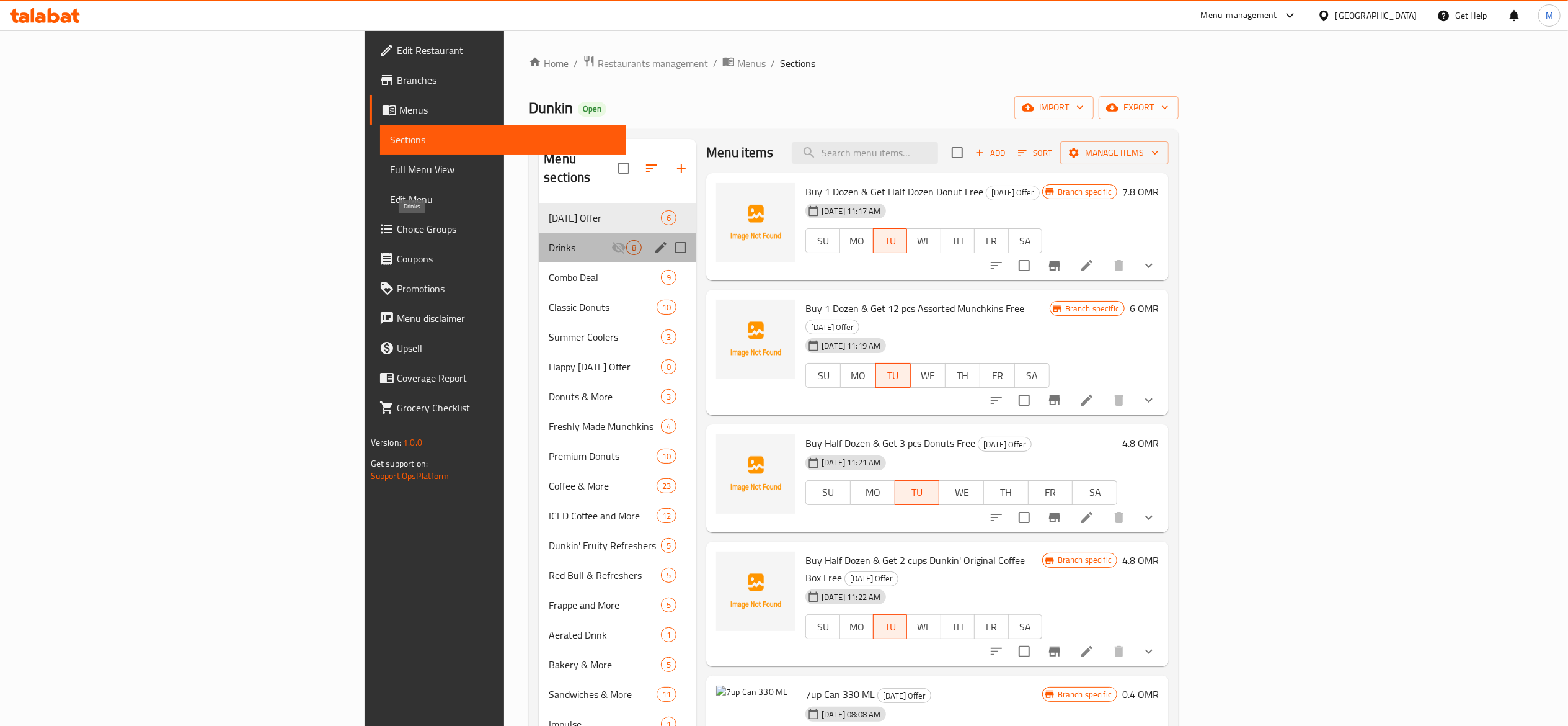
click at [549, 240] on span "Drinks" at bounding box center [580, 247] width 62 height 15
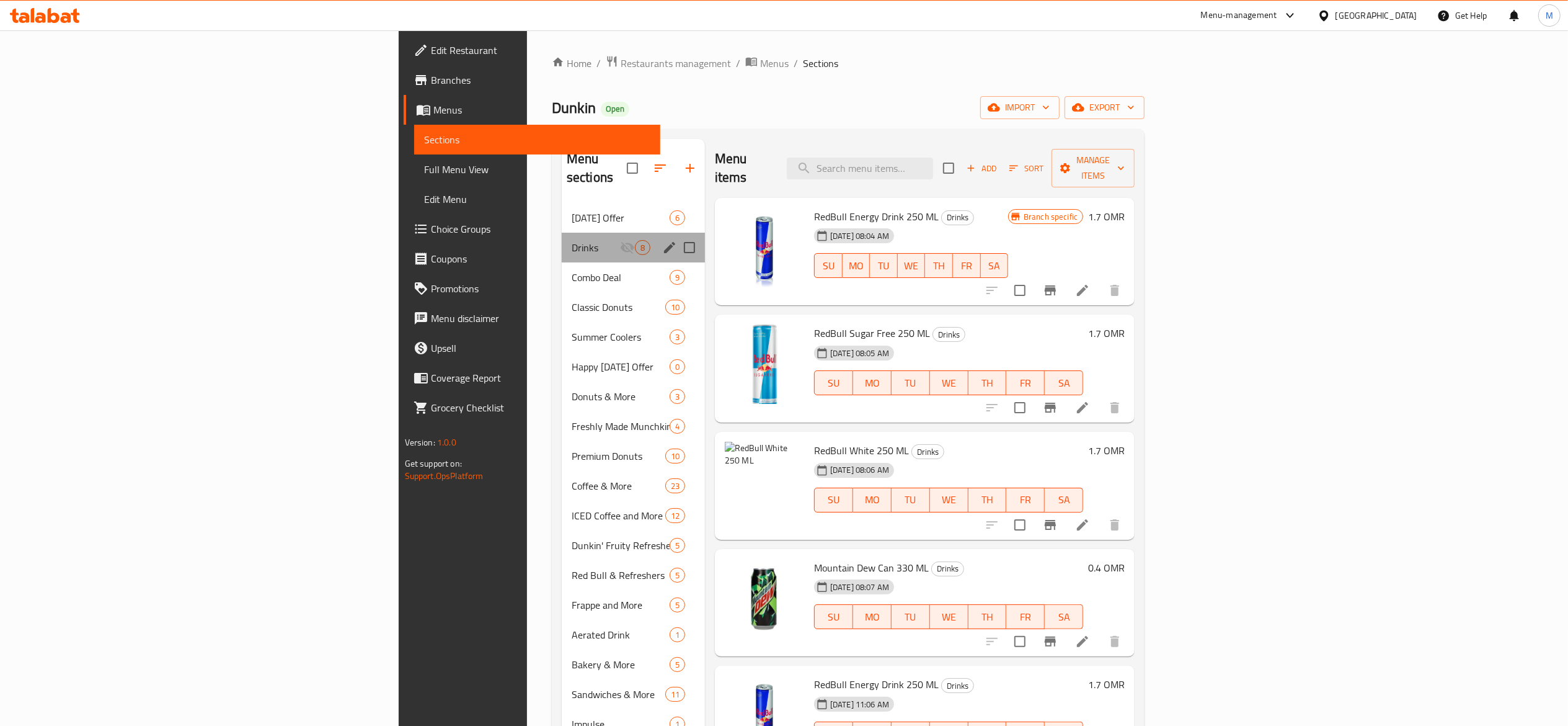
click at [562, 233] on div "Drinks 8" at bounding box center [633, 248] width 143 height 30
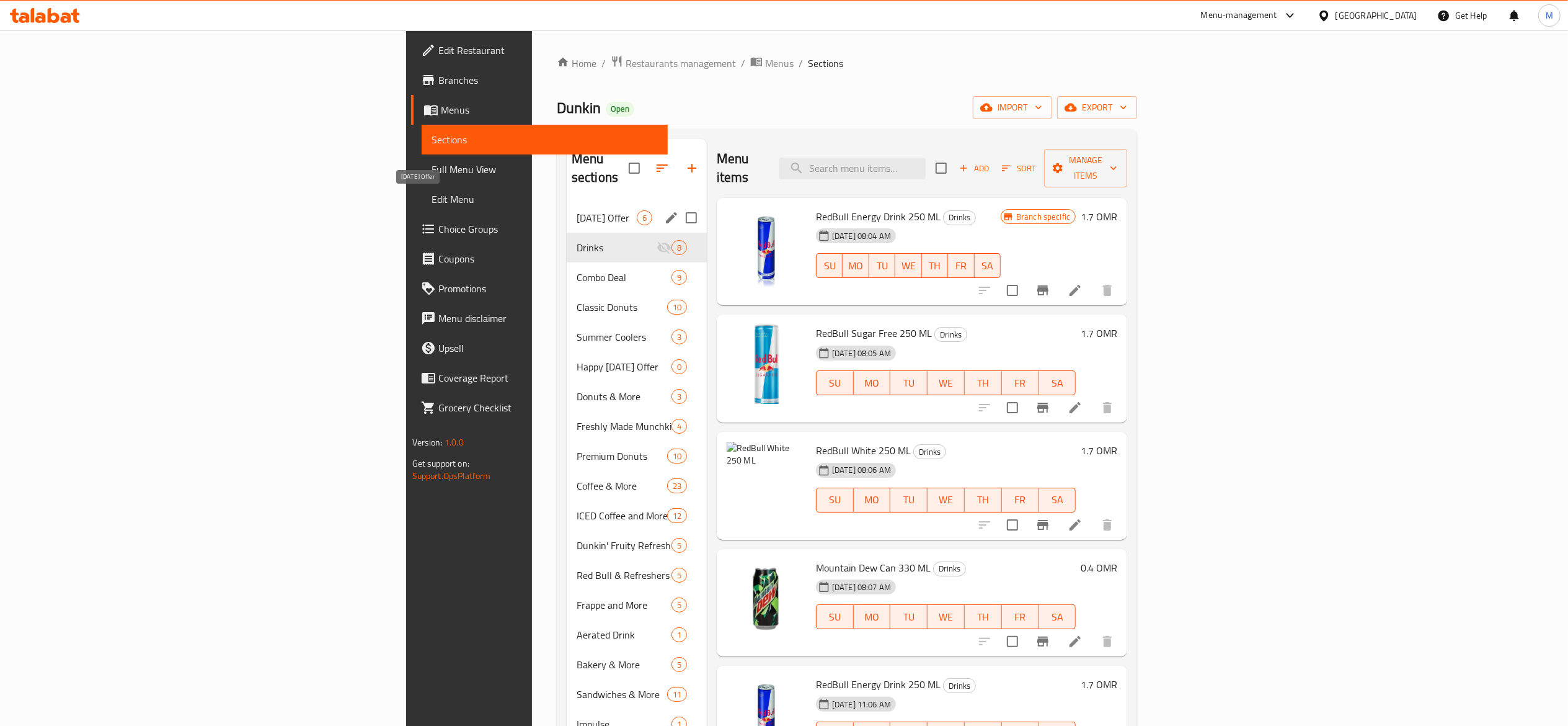
click at [577, 210] on span "[DATE] Offer" at bounding box center [607, 217] width 60 height 15
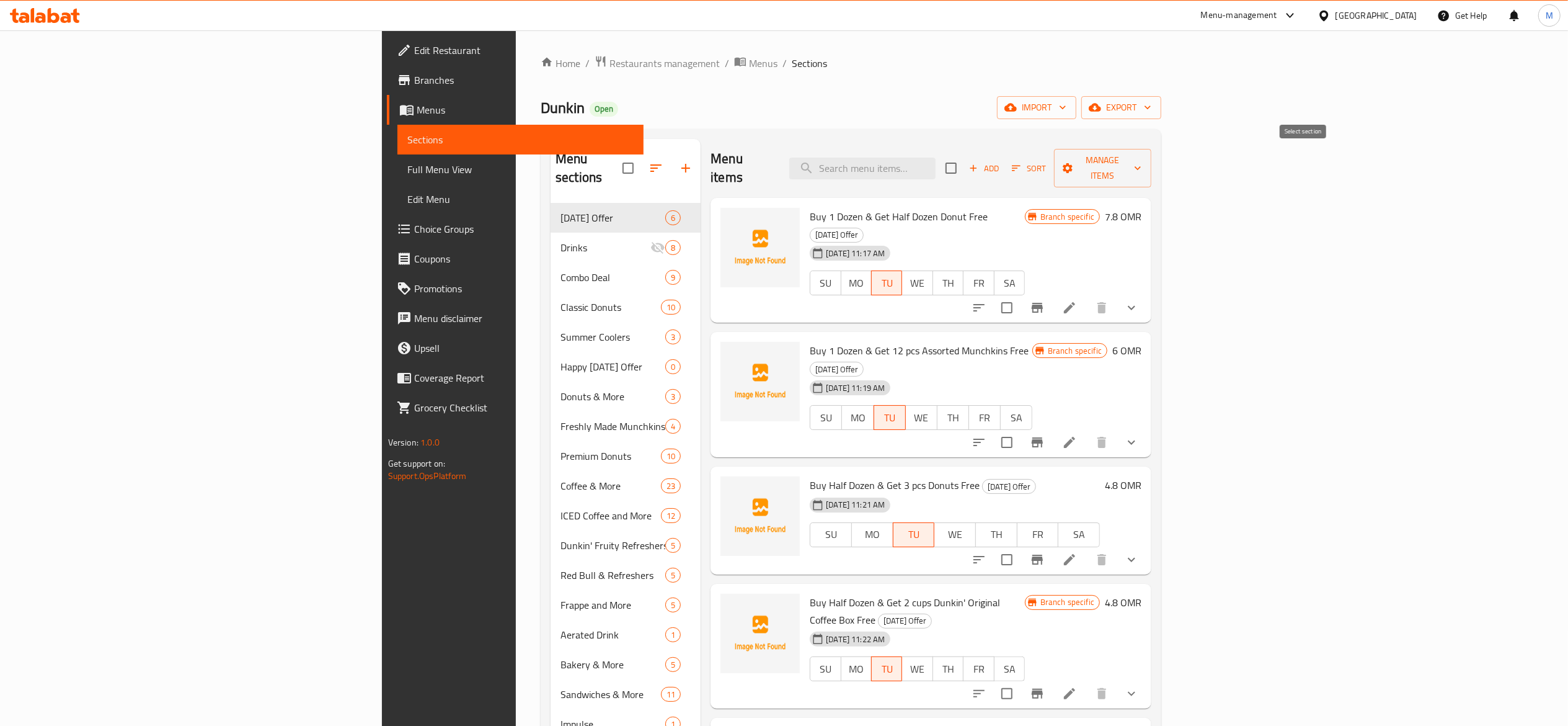
click at [964, 158] on input "checkbox" at bounding box center [951, 168] width 26 height 26
checkbox input "true"
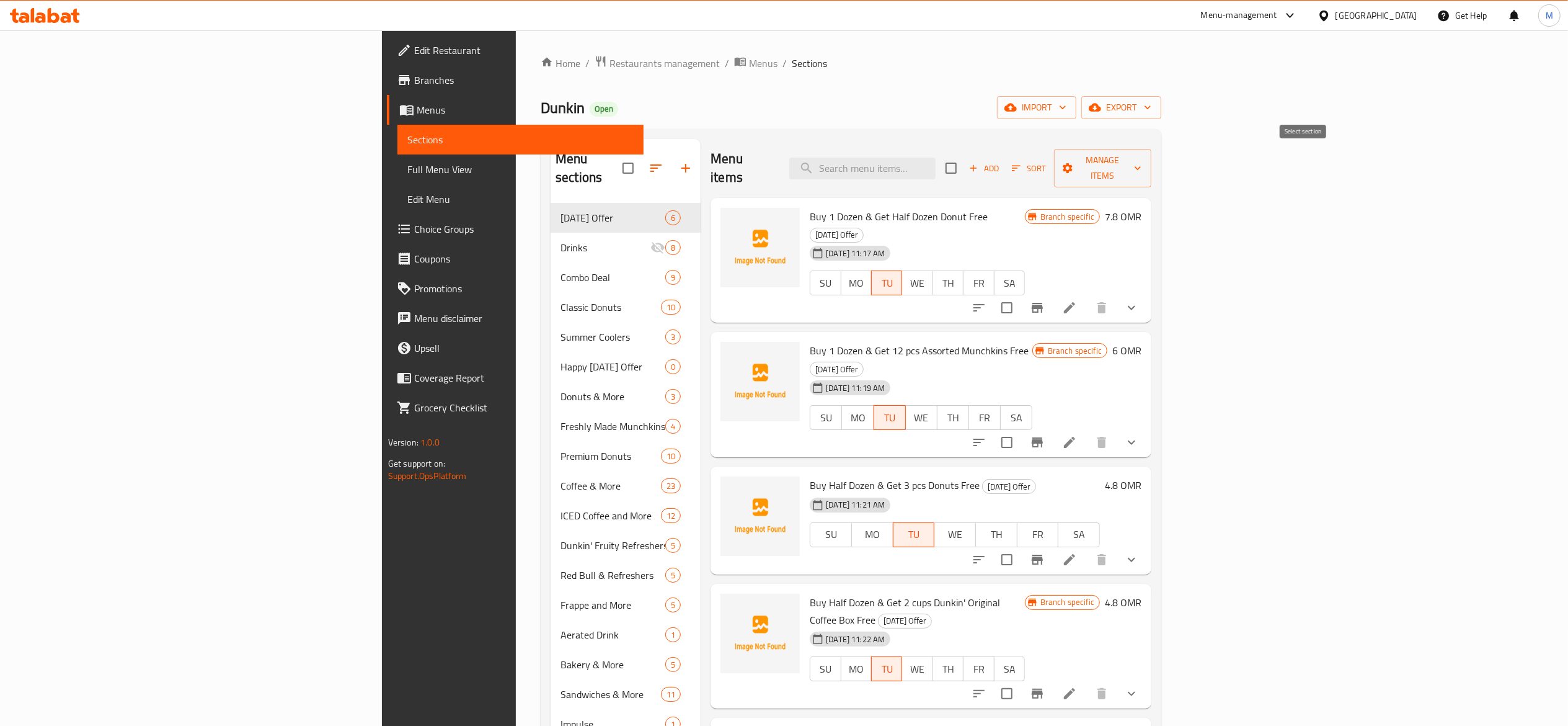
checkbox input "true"
click at [1052, 293] on button "Branch-specific-item" at bounding box center [1037, 307] width 30 height 30
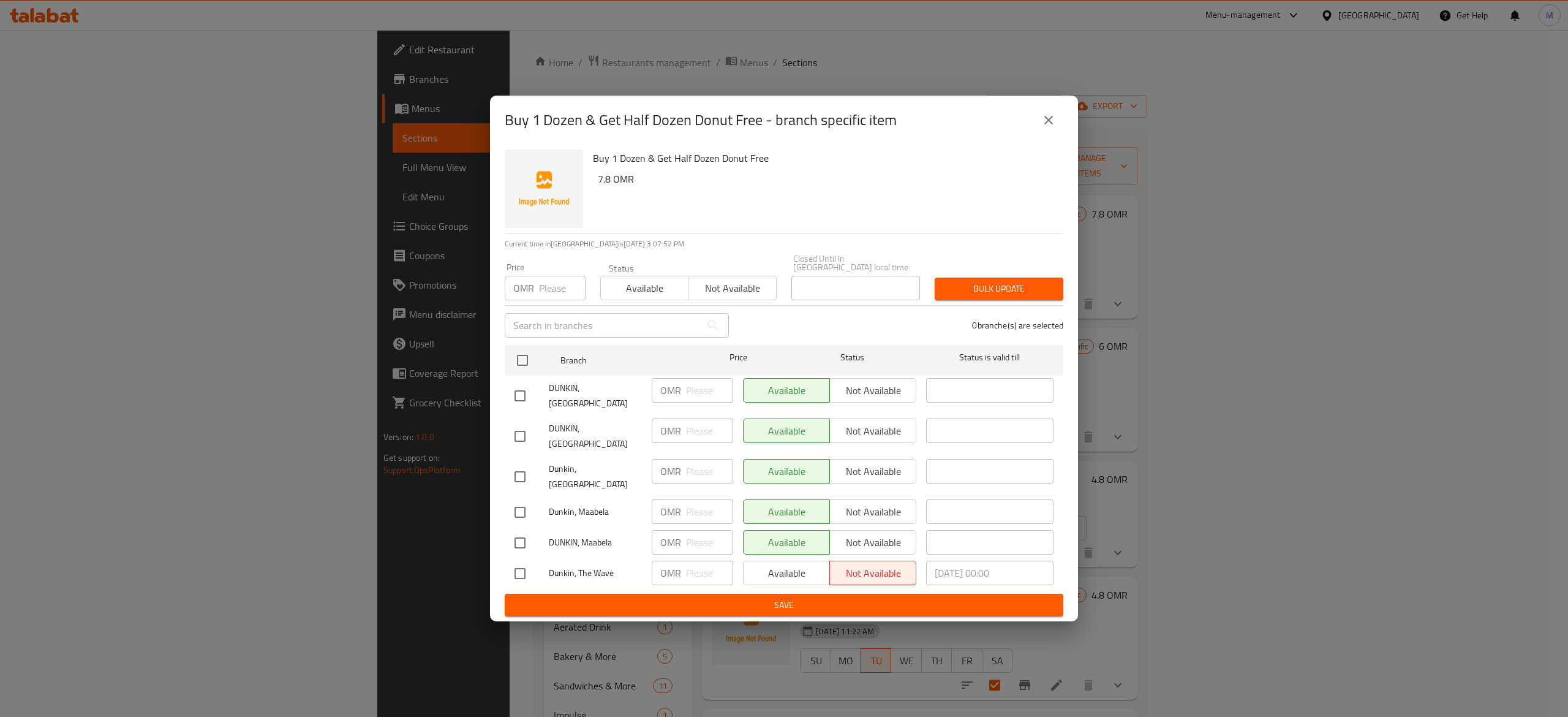
click at [762, 563] on div "Available Not available" at bounding box center [830, 572] width 173 height 25
click at [794, 564] on div "Available Not available" at bounding box center [830, 572] width 173 height 25
click at [518, 567] on input "checkbox" at bounding box center [520, 573] width 26 height 26
checkbox input "true"
click at [797, 564] on span "Available" at bounding box center [787, 573] width 77 height 18
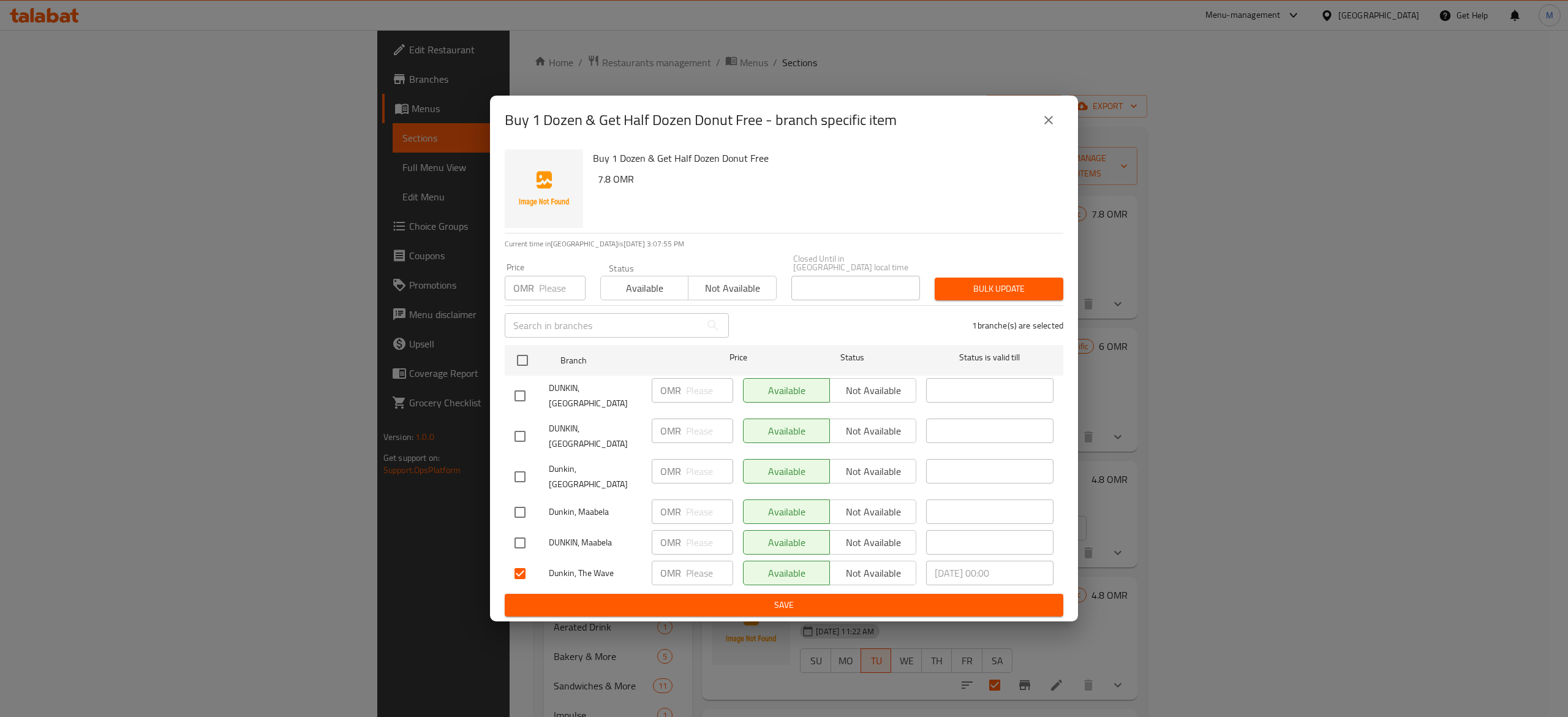
click at [789, 598] on span "Save" at bounding box center [784, 605] width 539 height 15
